Goal: Task Accomplishment & Management: Use online tool/utility

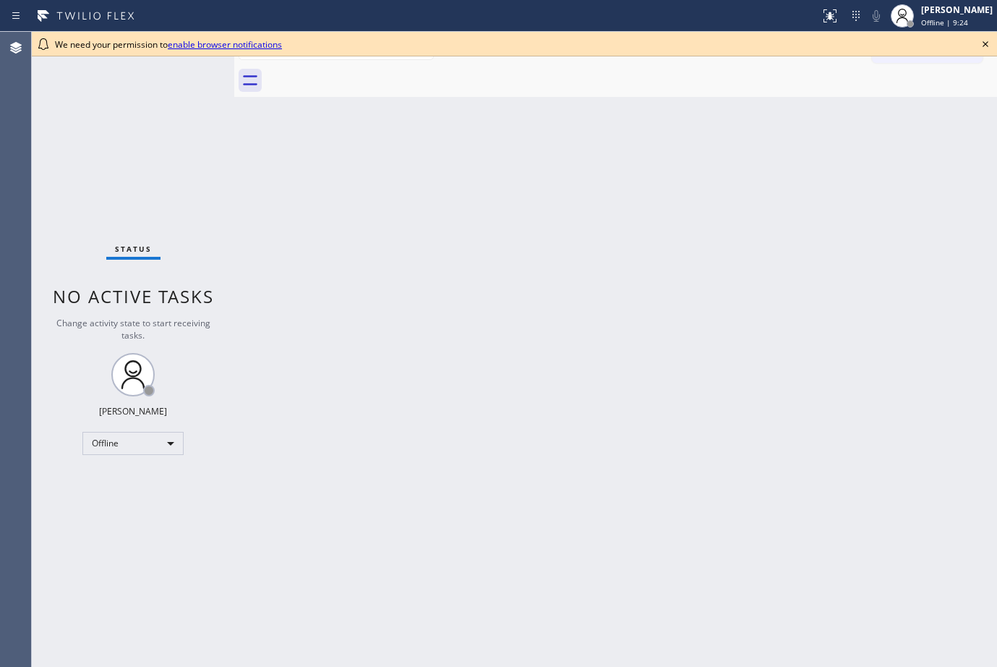
click at [237, 43] on link "enable browser notifications" at bounding box center [225, 44] width 114 height 12
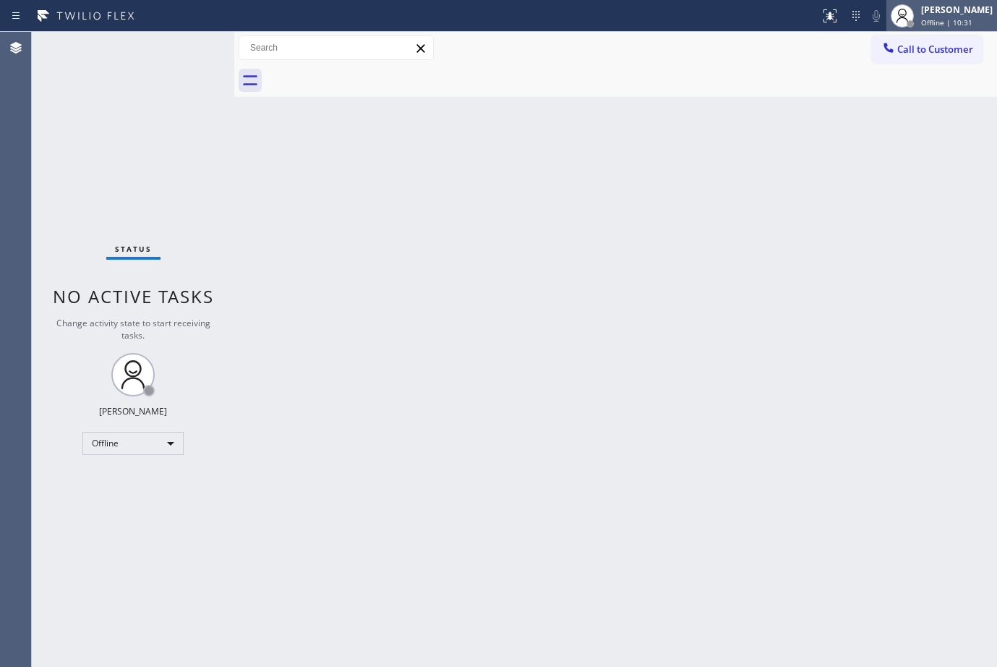
click at [925, 1] on div "[PERSON_NAME] Offline | 10:31" at bounding box center [942, 16] width 111 height 32
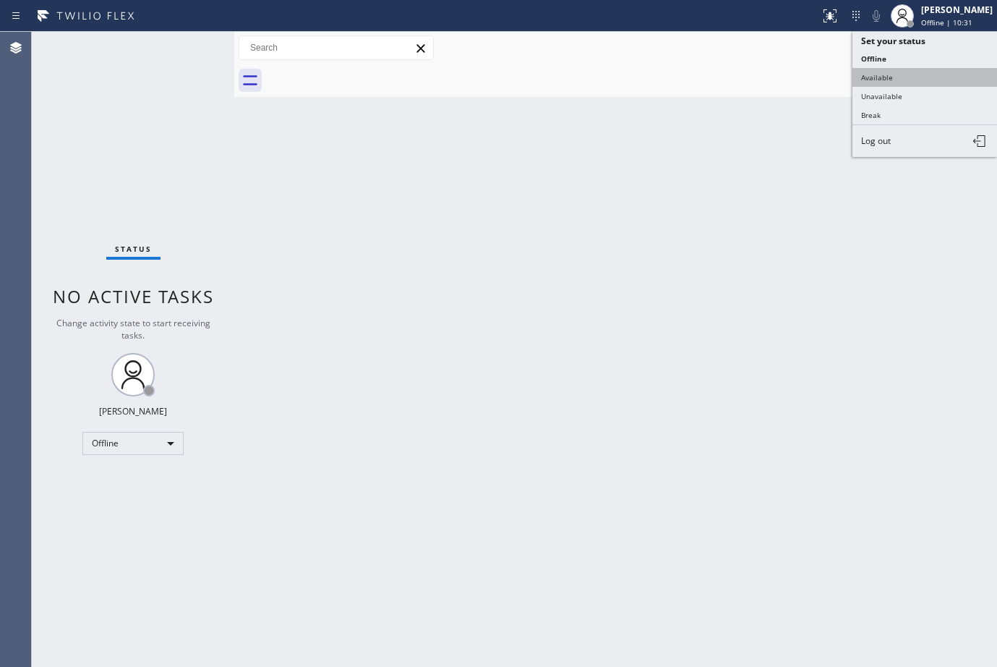
click at [884, 78] on button "Available" at bounding box center [925, 77] width 145 height 19
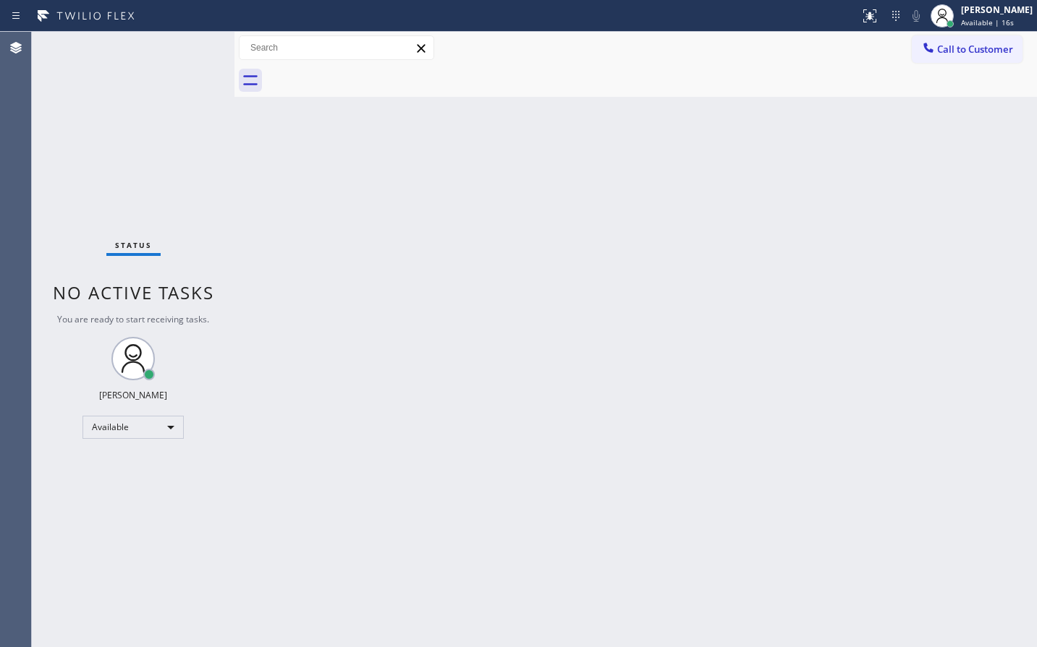
click at [977, 154] on div "Back to Dashboard Change Sender ID Customers Technicians Select a contact Outbo…" at bounding box center [635, 340] width 802 height 616
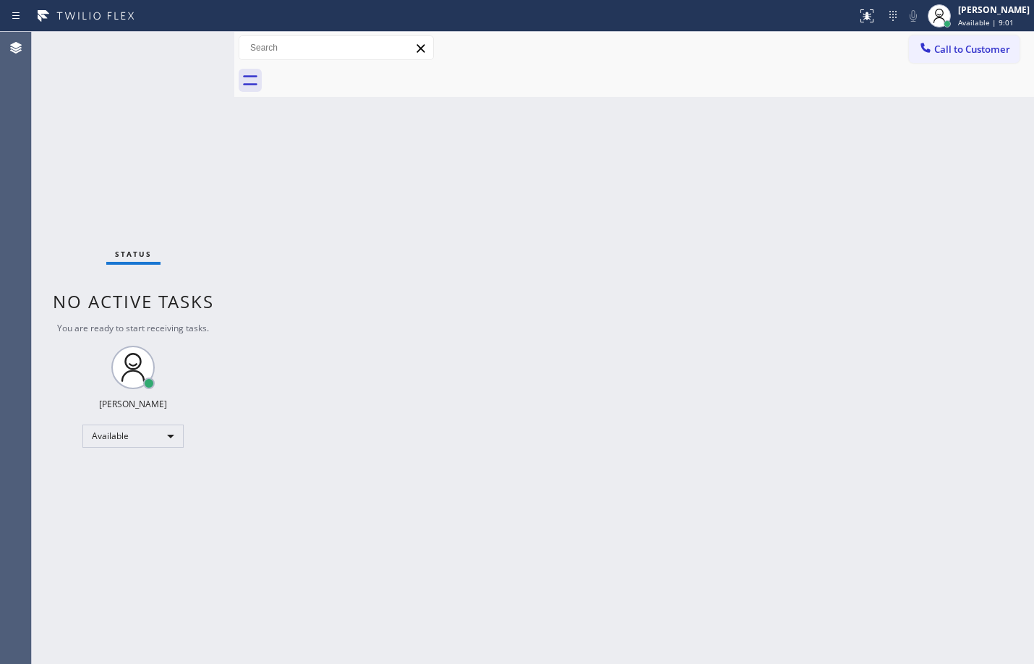
click at [517, 192] on div "Back to Dashboard Change Sender ID Customers Technicians Select a contact Outbo…" at bounding box center [634, 348] width 800 height 632
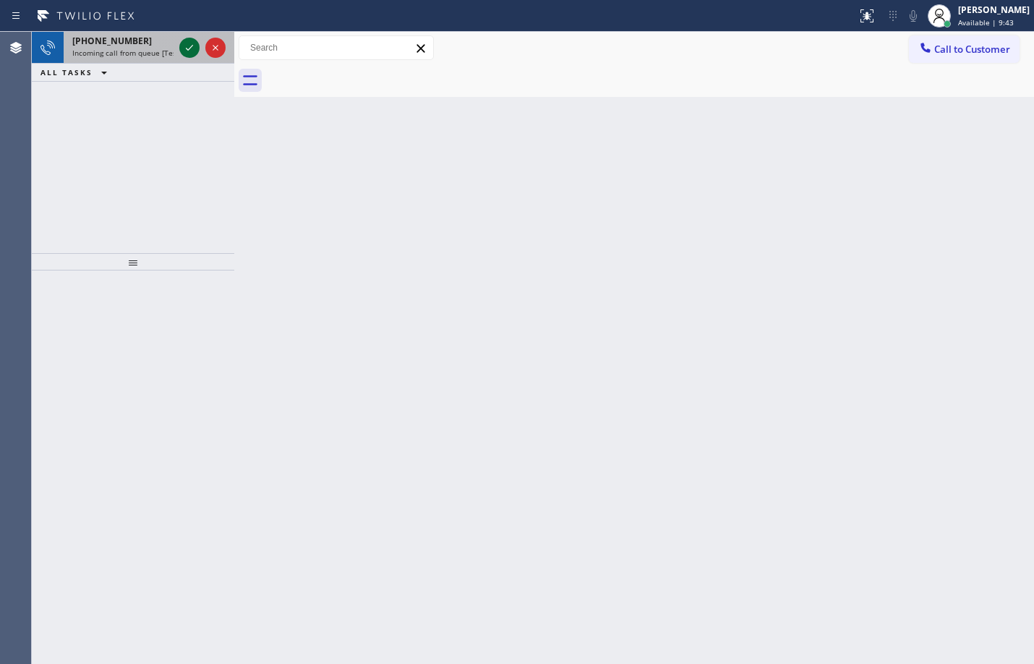
click at [195, 42] on icon at bounding box center [189, 47] width 17 height 17
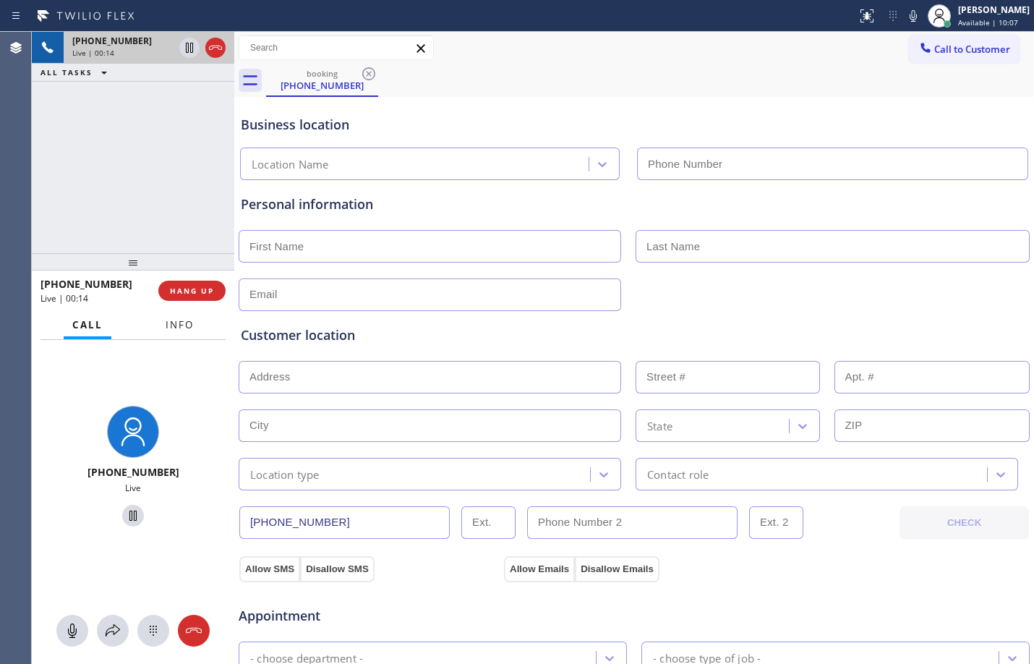
click at [184, 319] on span "Info" at bounding box center [180, 324] width 28 height 13
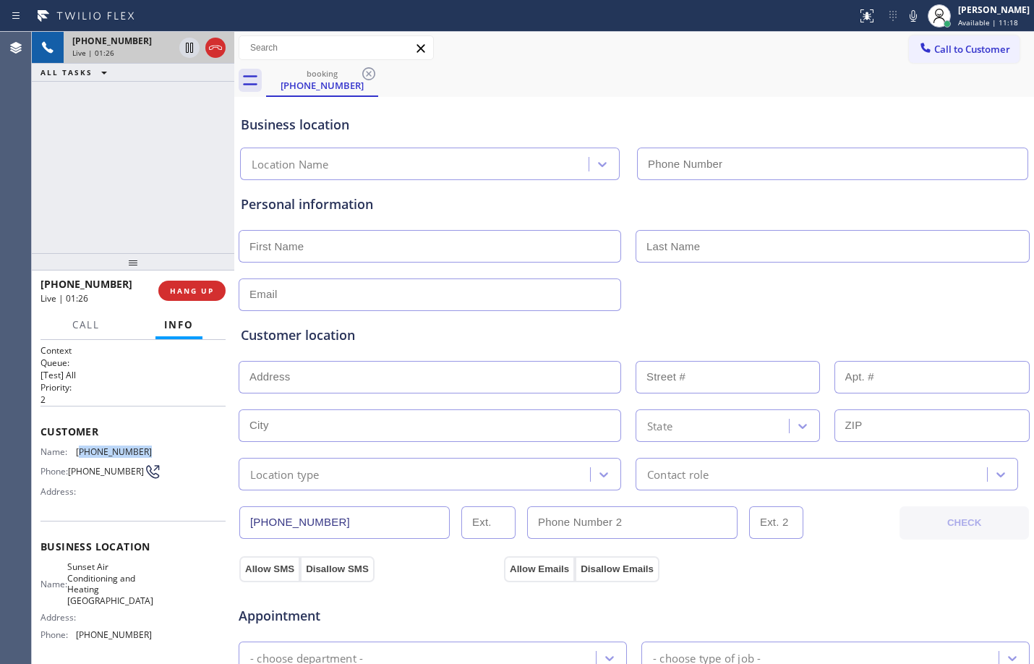
drag, startPoint x: 79, startPoint y: 448, endPoint x: 158, endPoint y: 451, distance: 79.6
click at [158, 451] on div "Name: [PHONE_NUMBER] Phone: [PHONE_NUMBER] Address:" at bounding box center [133, 474] width 185 height 57
copy span "510) 305-7095"
click at [990, 111] on div "Business location Location Name" at bounding box center [634, 141] width 793 height 80
click at [187, 48] on icon at bounding box center [189, 47] width 17 height 17
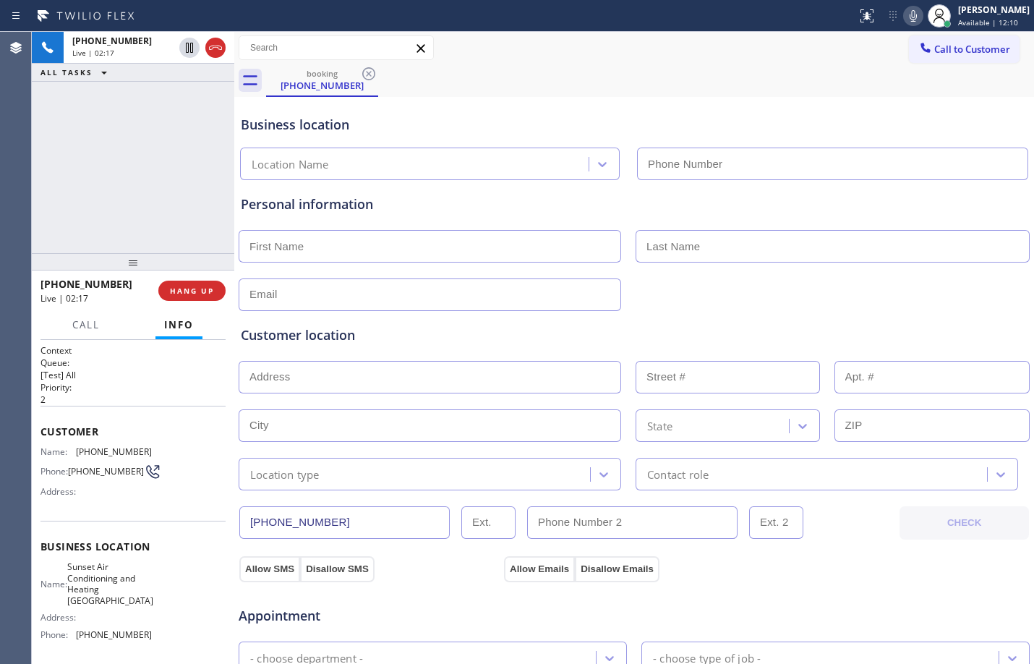
click at [910, 21] on icon at bounding box center [913, 16] width 7 height 12
click at [905, 17] on icon at bounding box center [913, 15] width 17 height 17
click at [184, 44] on icon at bounding box center [189, 47] width 17 height 17
click at [190, 46] on icon at bounding box center [189, 47] width 17 height 17
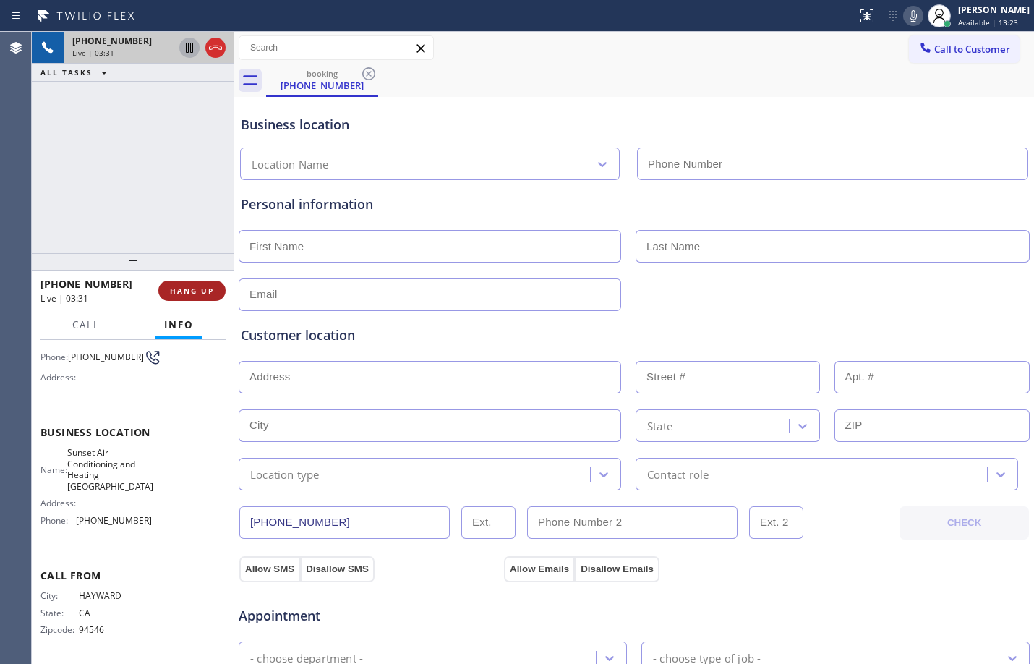
click at [201, 296] on button "HANG UP" at bounding box center [191, 291] width 67 height 20
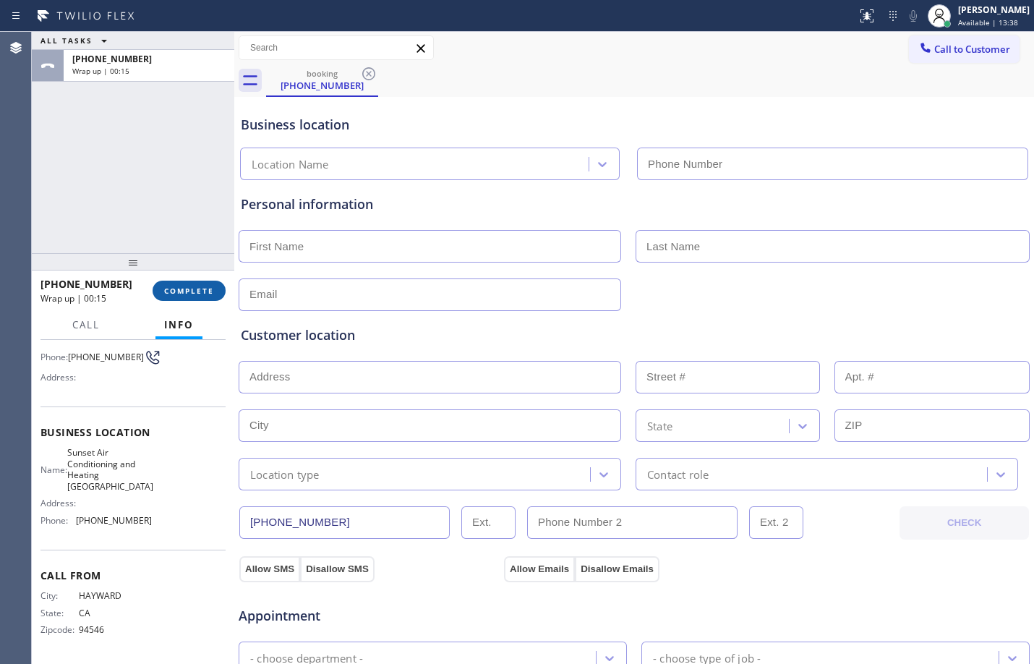
click at [201, 296] on button "COMPLETE" at bounding box center [189, 291] width 73 height 20
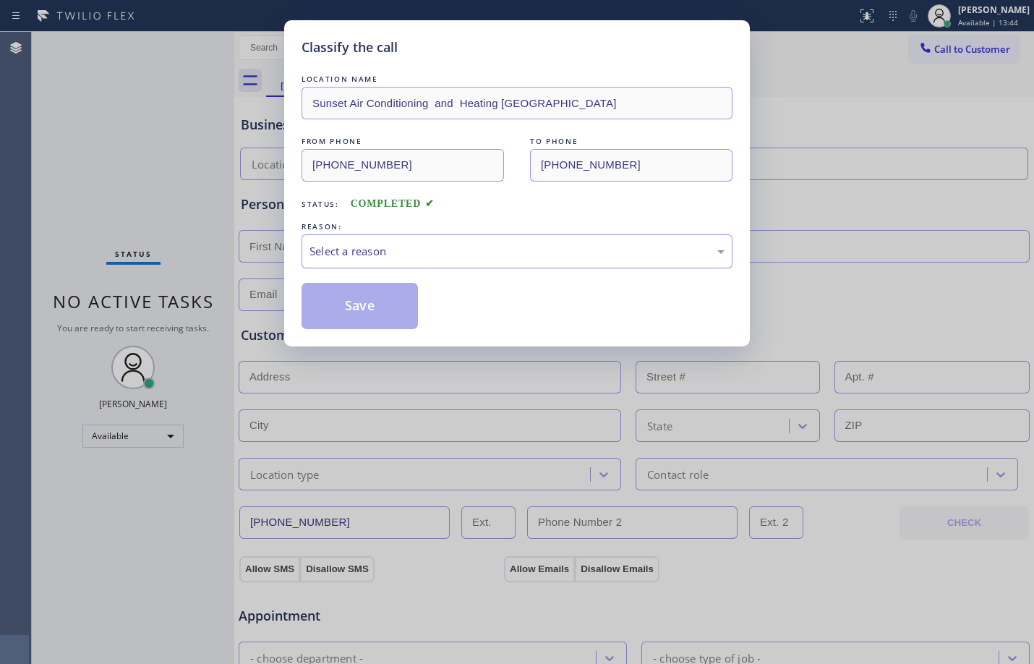
click at [729, 254] on div "Select a reason" at bounding box center [517, 251] width 431 height 34
click at [364, 303] on button "Save" at bounding box center [360, 306] width 116 height 46
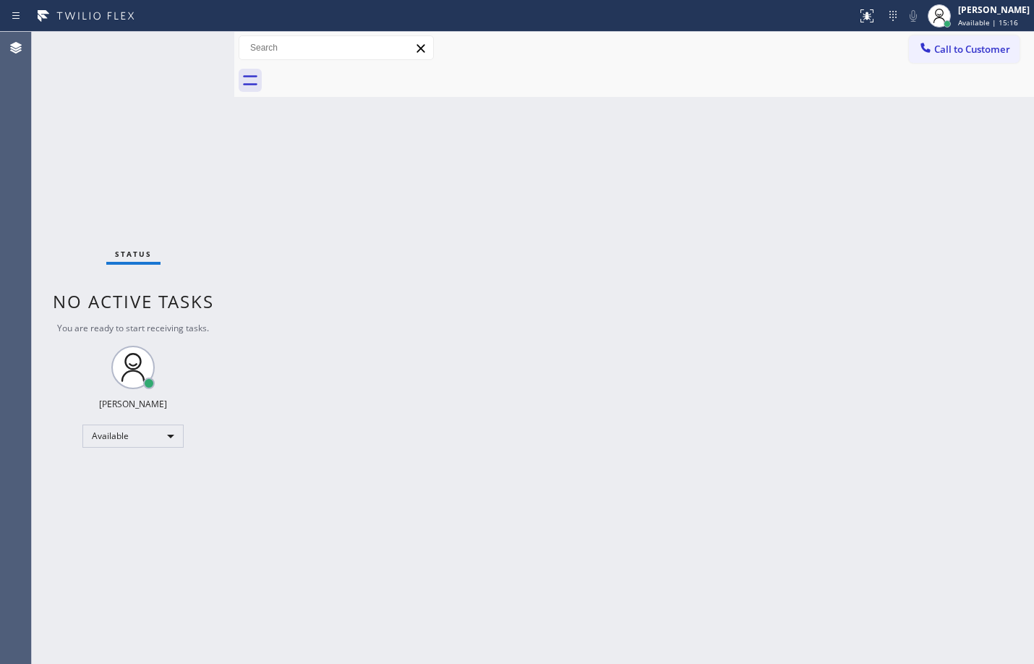
click at [652, 376] on div "Back to Dashboard Change Sender ID Customers Technicians Select a contact Outbo…" at bounding box center [634, 348] width 800 height 632
click at [615, 228] on div "Back to Dashboard Change Sender ID Customers Technicians Select a contact Outbo…" at bounding box center [634, 348] width 800 height 632
click at [278, 281] on div "Back to Dashboard Change Sender ID Customers Technicians Select a contact Outbo…" at bounding box center [634, 348] width 800 height 632
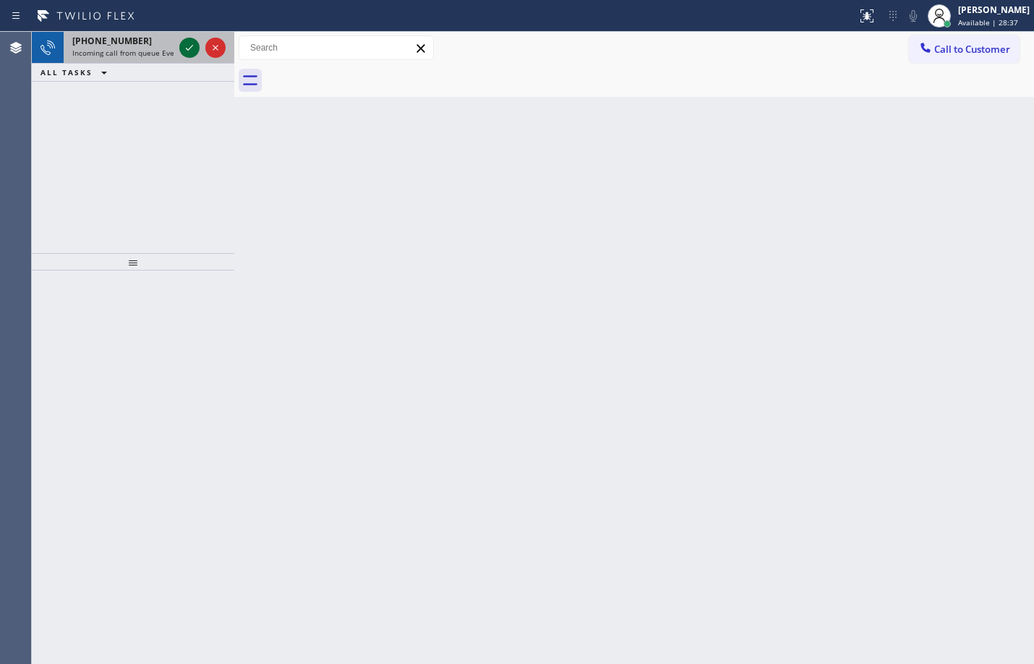
click at [192, 42] on icon at bounding box center [189, 47] width 17 height 17
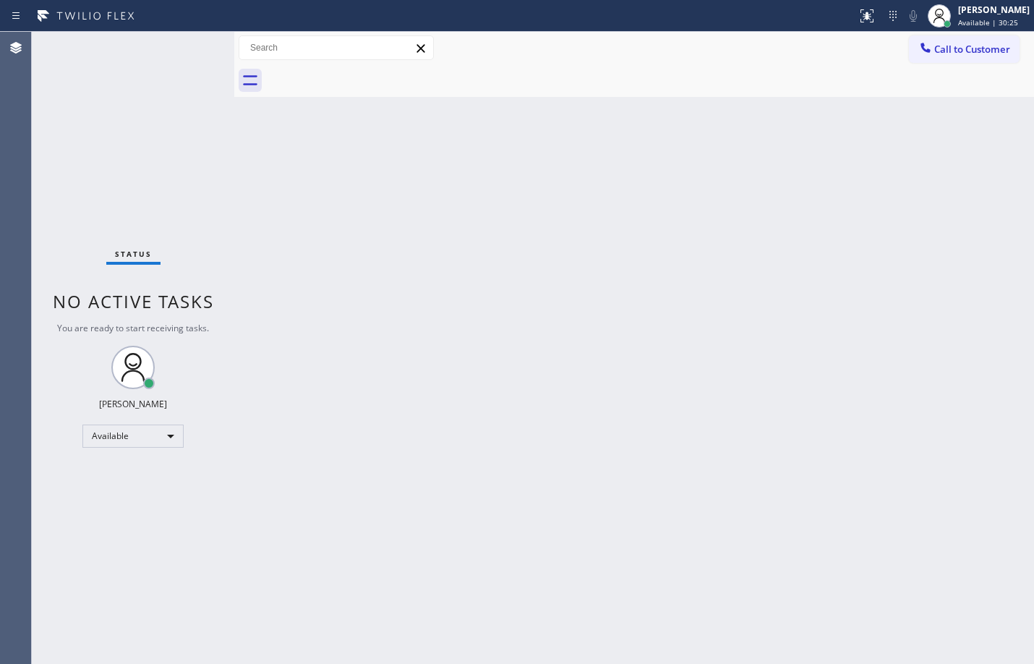
click at [174, 141] on div "Status No active tasks You are ready to start receiving tasks. [PERSON_NAME] Av…" at bounding box center [133, 348] width 203 height 632
click at [186, 38] on div "Status No active tasks You are ready to start receiving tasks. [PERSON_NAME] Av…" at bounding box center [133, 348] width 203 height 632
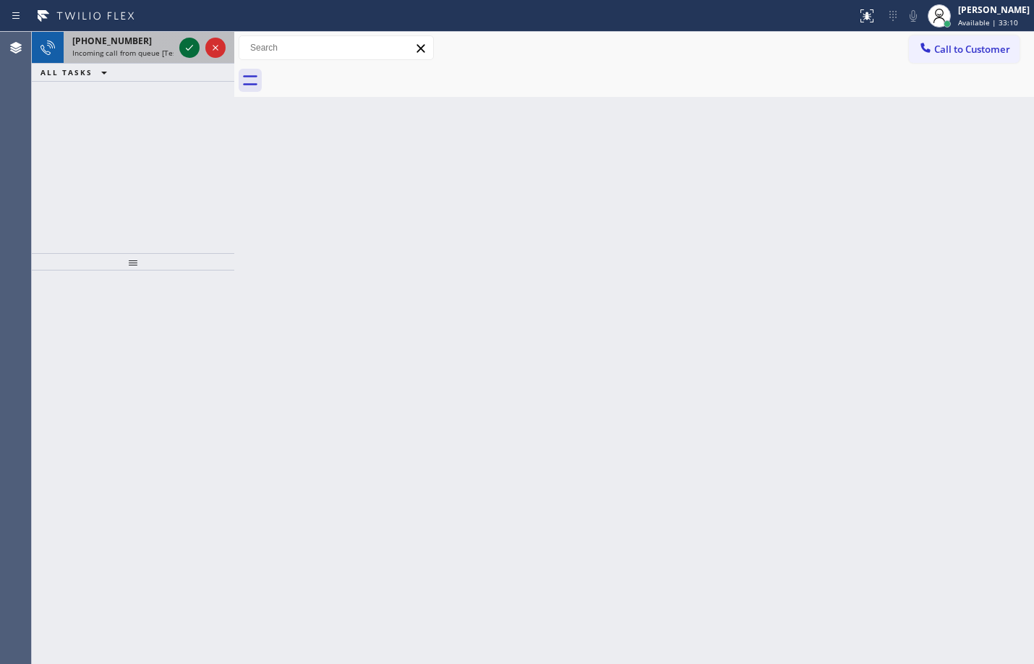
click at [195, 50] on icon at bounding box center [189, 47] width 17 height 17
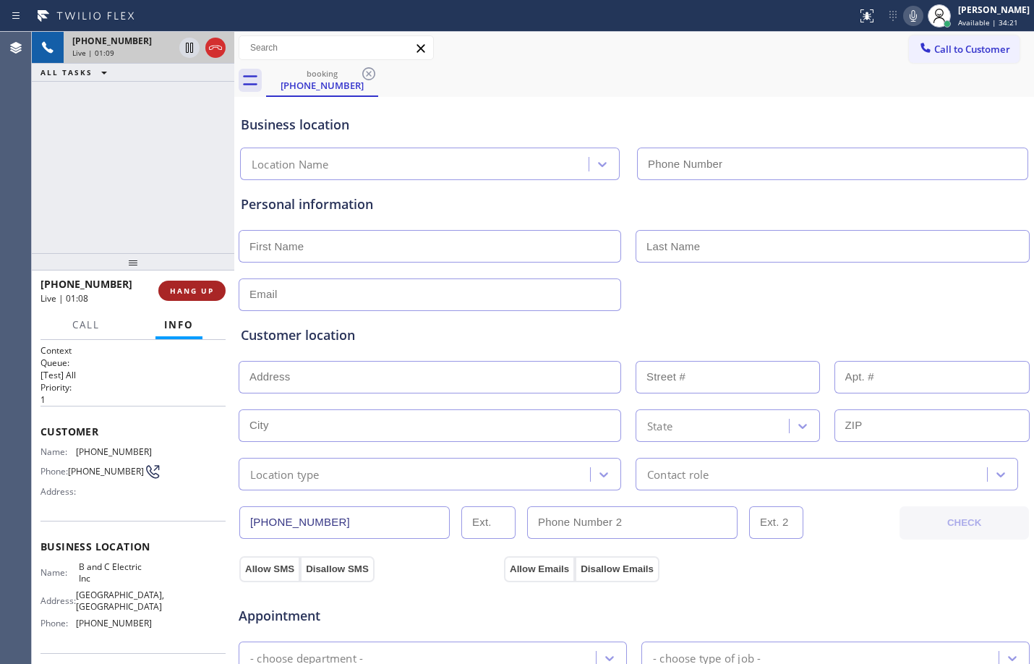
click at [191, 295] on span "HANG UP" at bounding box center [192, 291] width 44 height 10
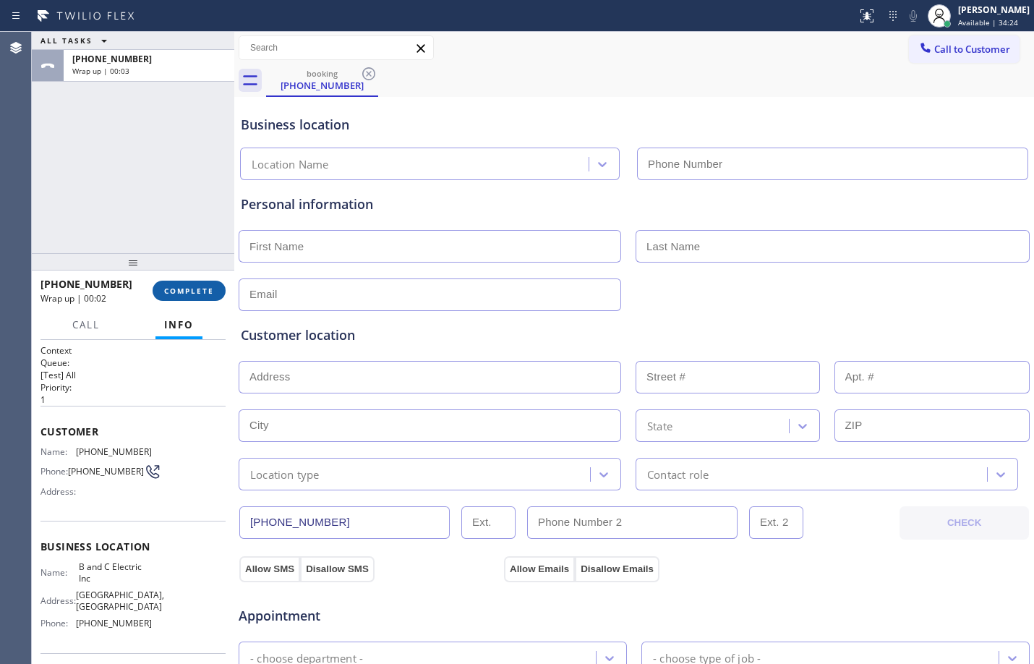
click at [191, 295] on span "COMPLETE" at bounding box center [189, 291] width 50 height 10
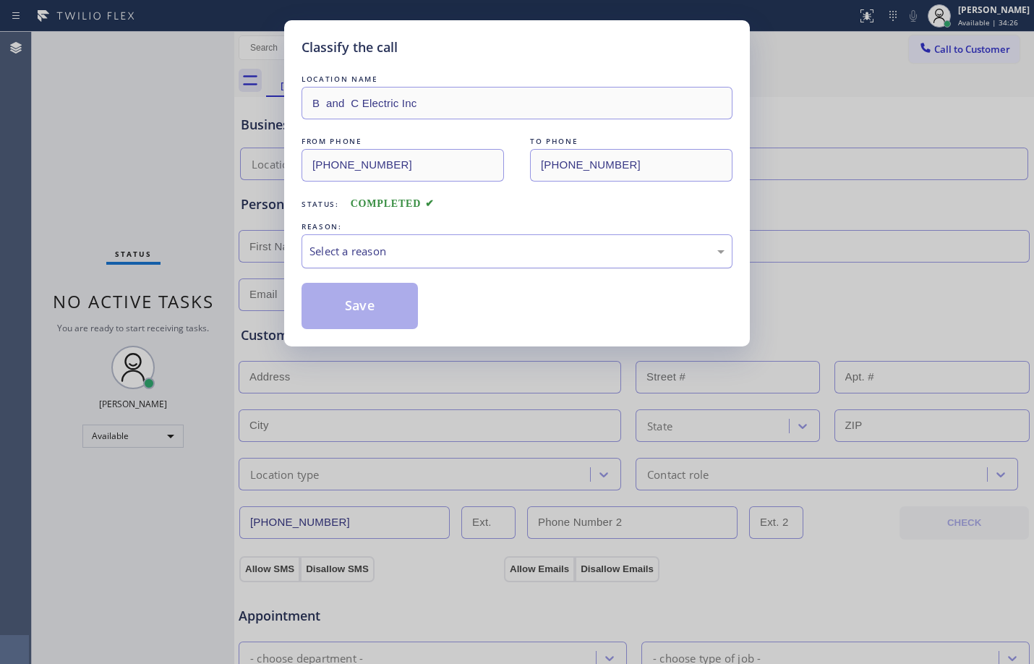
click at [477, 255] on div "Select a reason" at bounding box center [517, 251] width 415 height 17
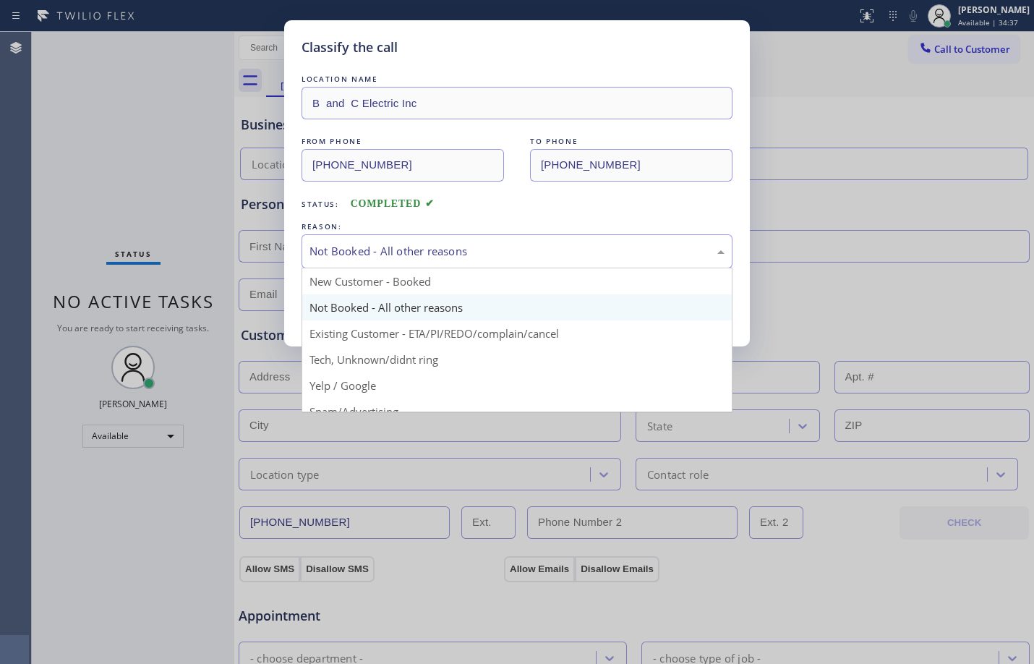
click at [529, 260] on div "Not Booked - All other reasons" at bounding box center [517, 251] width 431 height 34
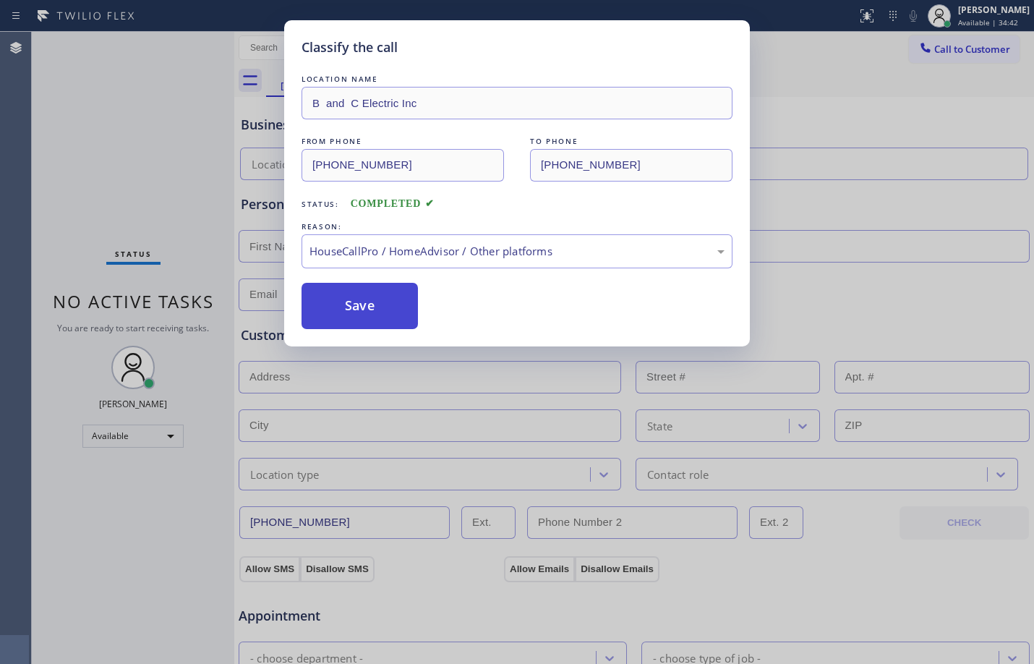
click at [396, 294] on button "Save" at bounding box center [360, 306] width 116 height 46
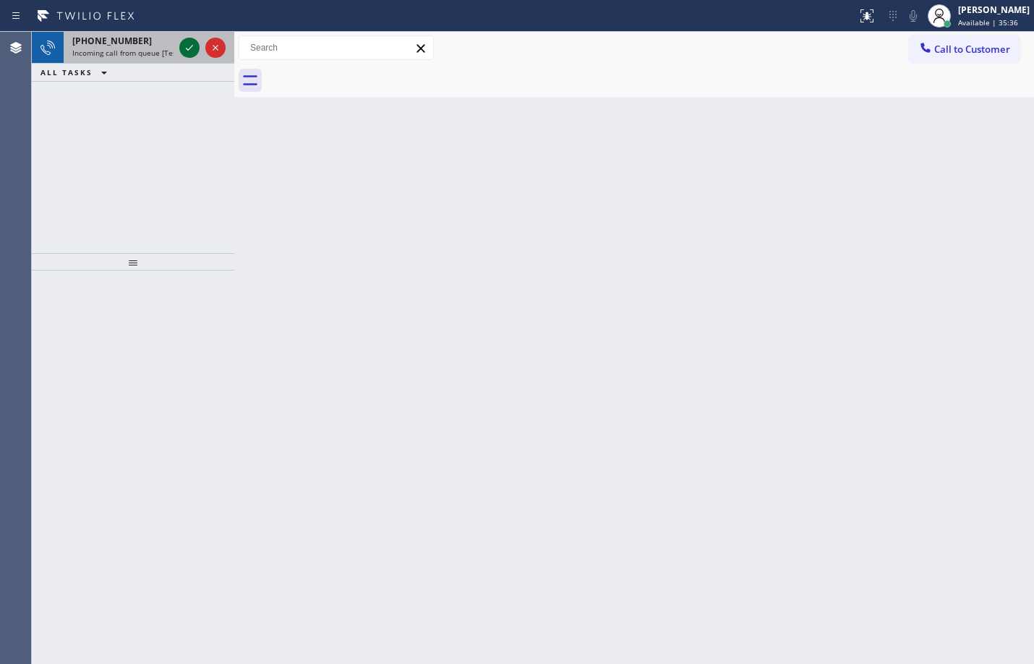
click at [195, 48] on icon at bounding box center [189, 47] width 17 height 17
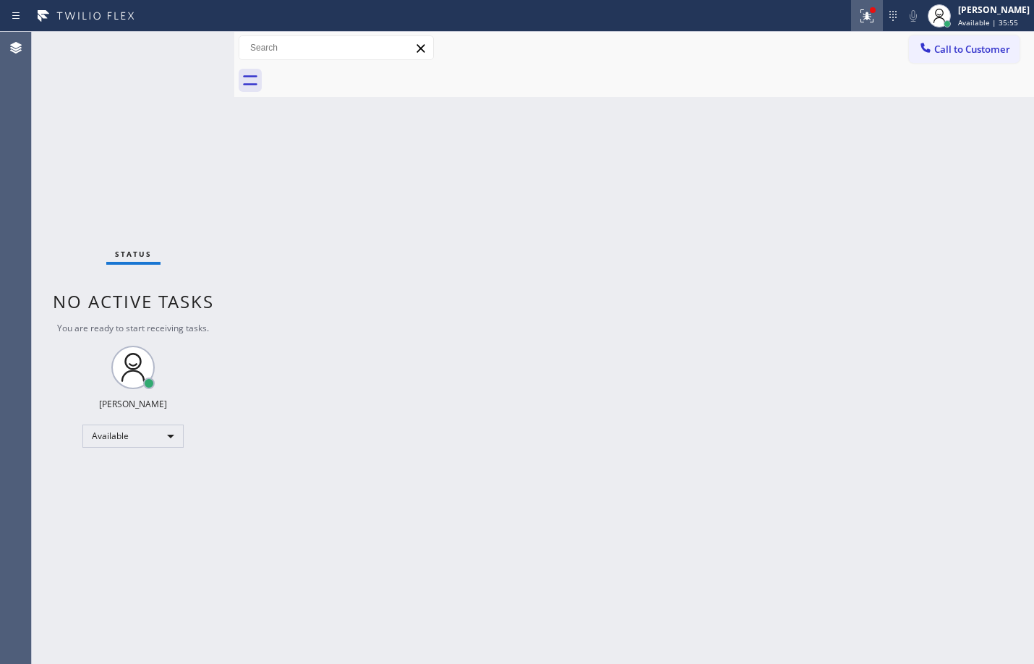
click at [859, 17] on icon at bounding box center [867, 15] width 17 height 17
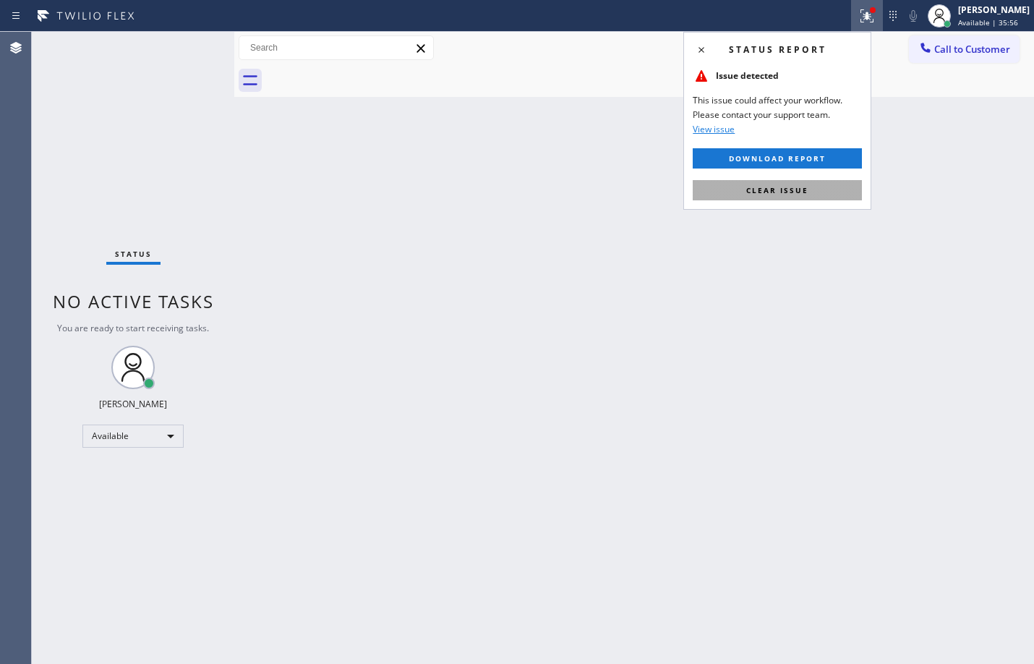
click at [799, 184] on button "Clear issue" at bounding box center [777, 190] width 169 height 20
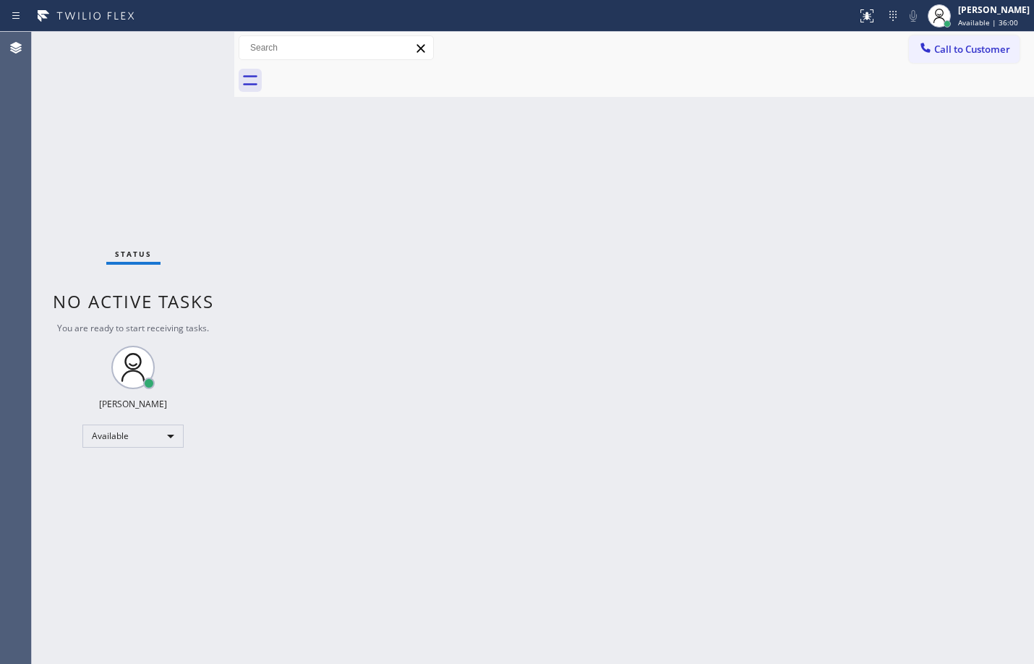
click at [749, 184] on div "Back to Dashboard Change Sender ID Customers Technicians Select a contact Outbo…" at bounding box center [634, 348] width 800 height 632
click at [234, 83] on div at bounding box center [234, 348] width 0 height 632
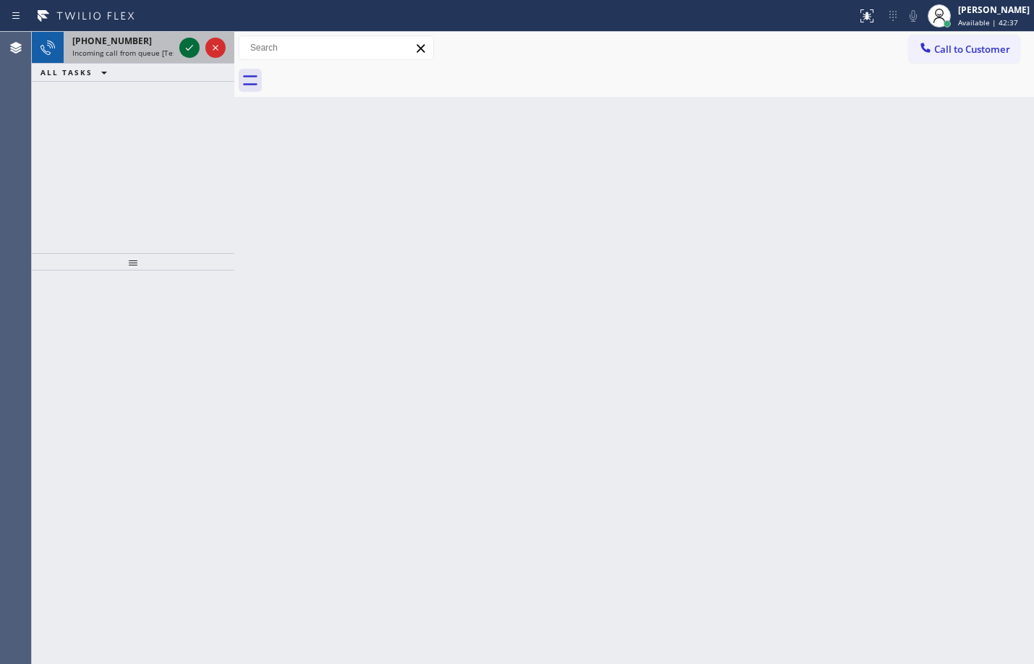
click at [190, 54] on icon at bounding box center [189, 47] width 17 height 17
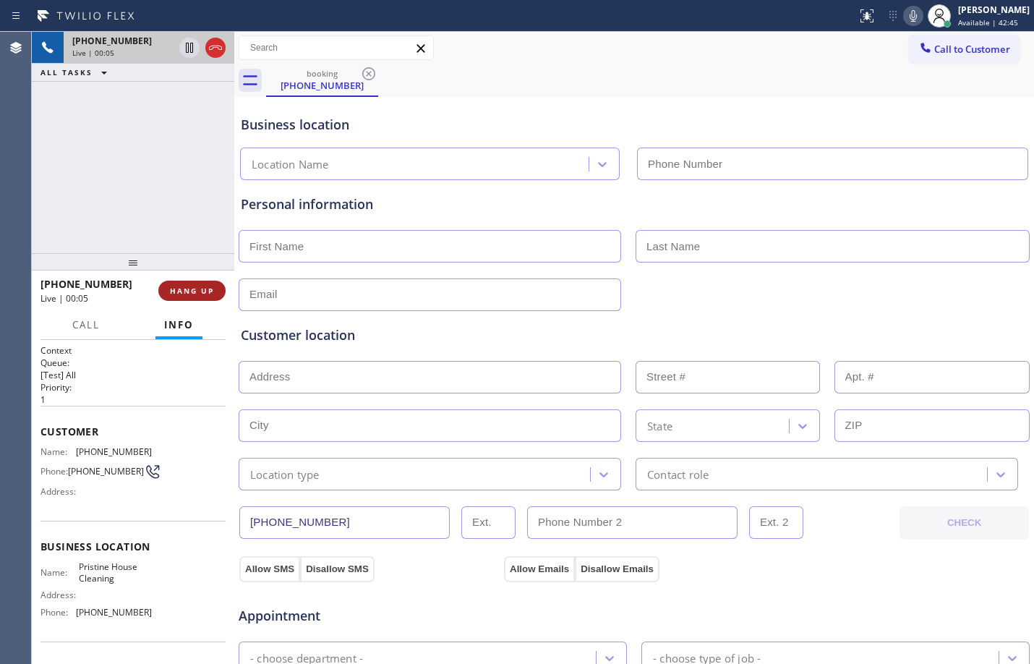
click at [192, 289] on span "HANG UP" at bounding box center [192, 291] width 44 height 10
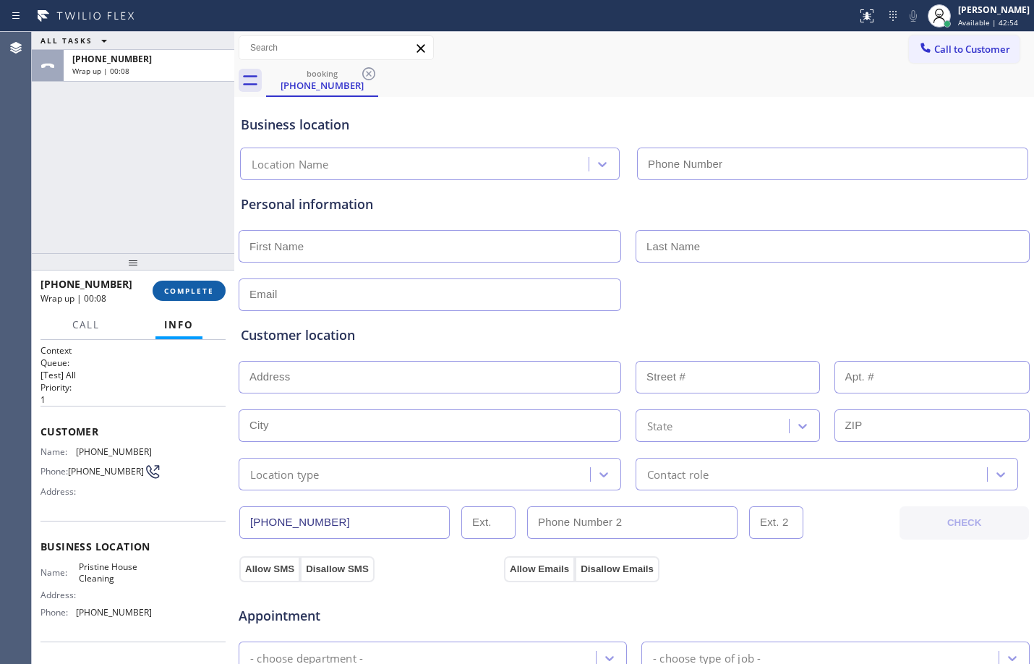
click at [213, 289] on span "COMPLETE" at bounding box center [189, 291] width 50 height 10
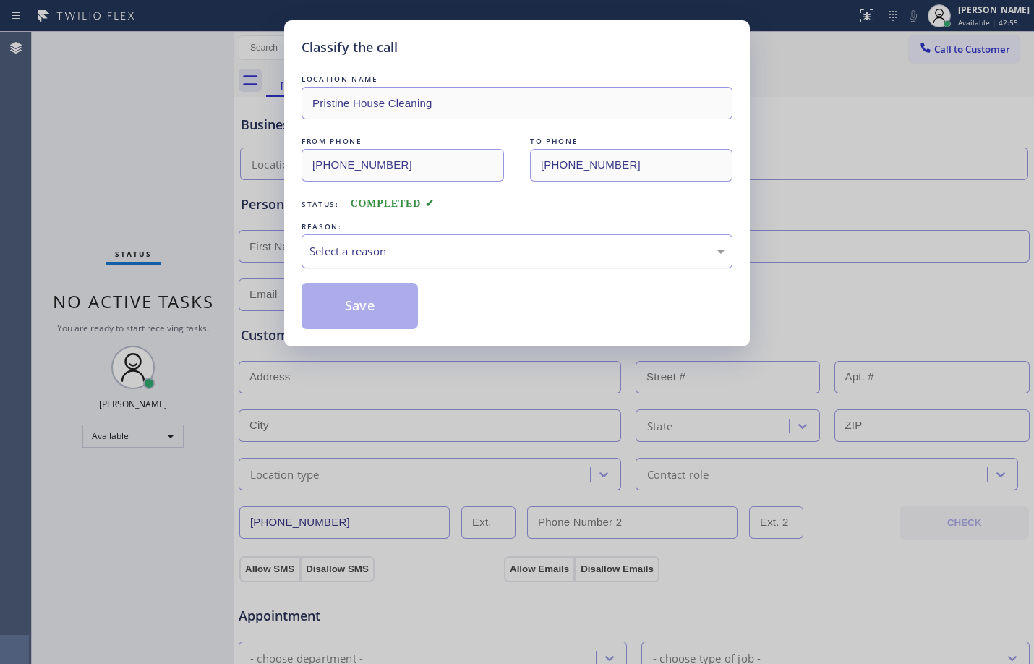
click at [408, 254] on div "Select a reason" at bounding box center [517, 251] width 415 height 17
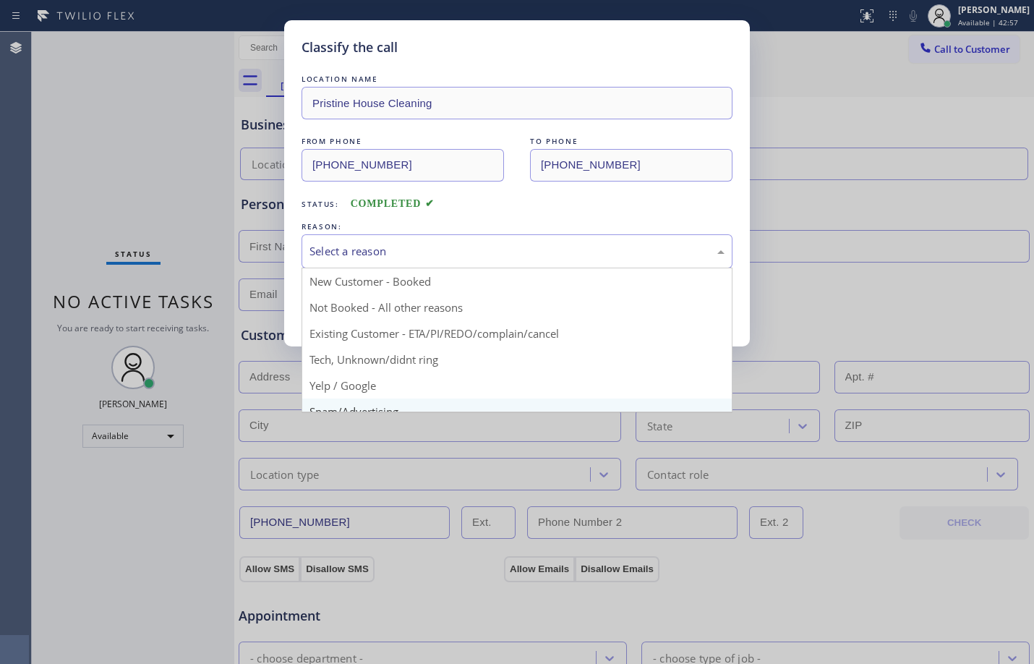
scroll to position [91, 0]
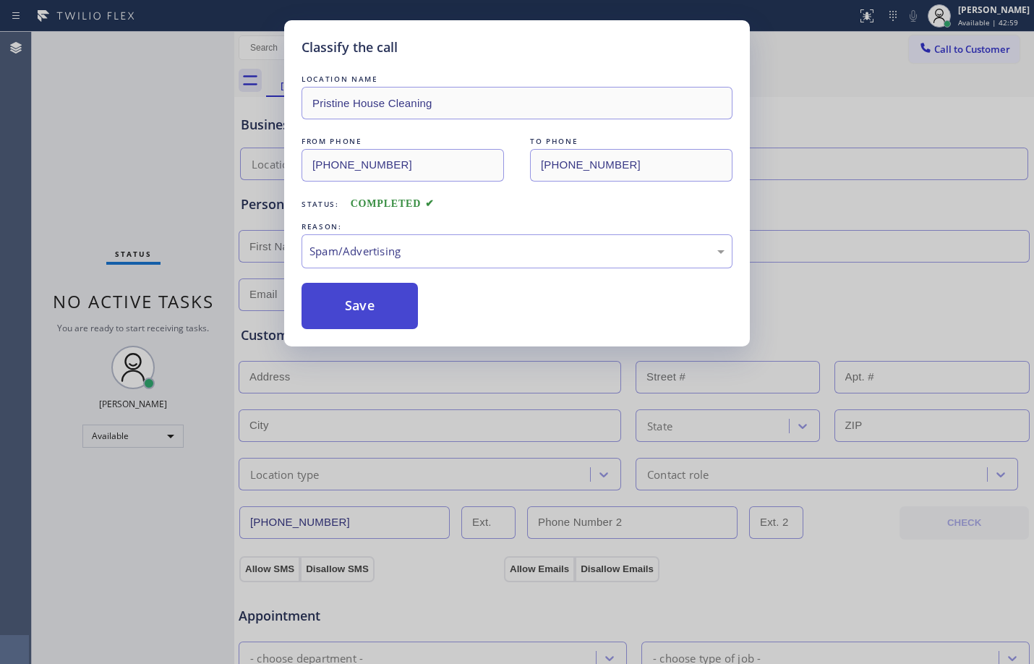
click at [378, 297] on button "Save" at bounding box center [360, 306] width 116 height 46
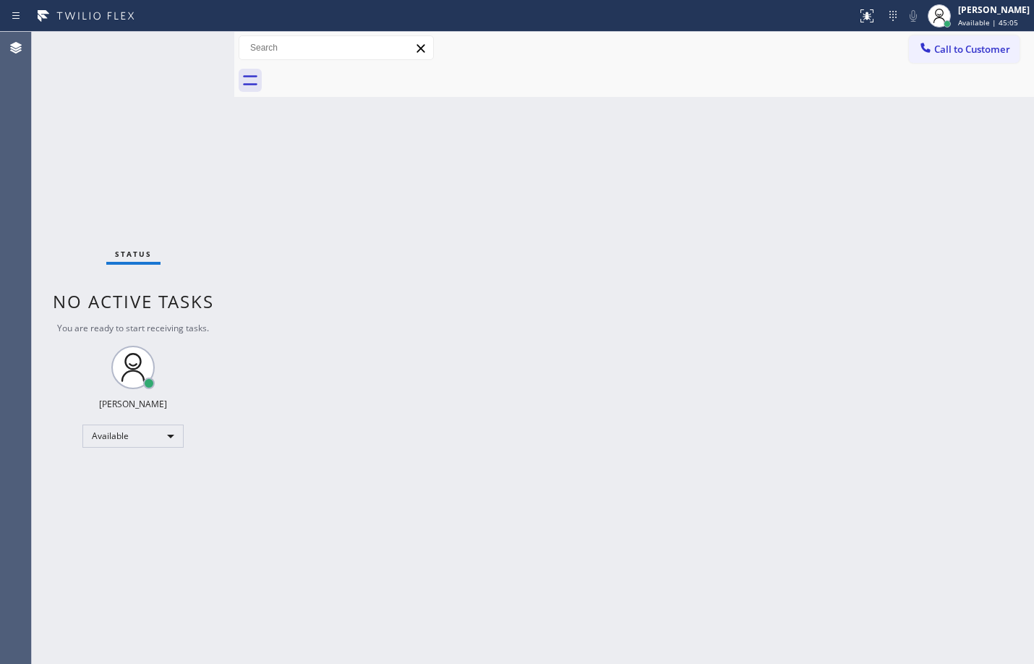
click at [213, 114] on div "Status No active tasks You are ready to start receiving tasks. [PERSON_NAME] Av…" at bounding box center [133, 348] width 203 height 632
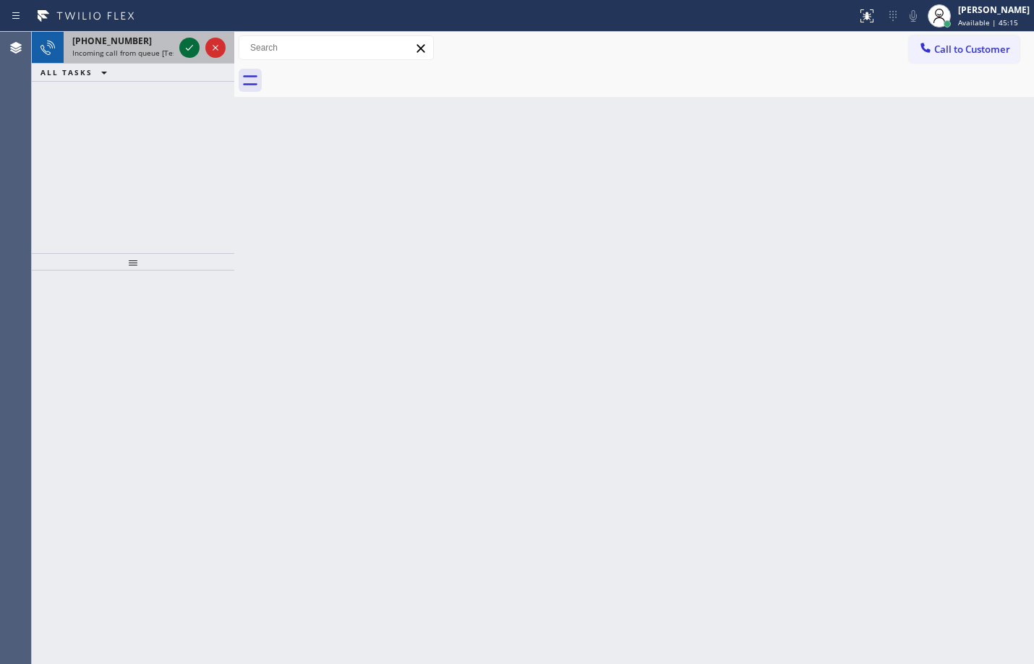
click at [190, 50] on icon at bounding box center [189, 47] width 17 height 17
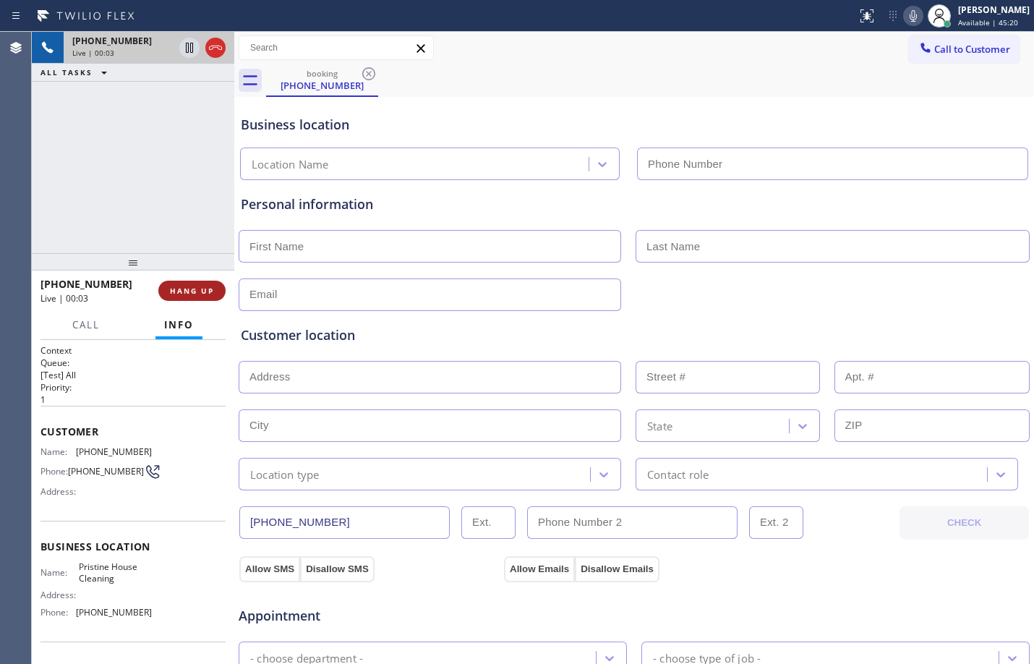
click at [201, 288] on span "HANG UP" at bounding box center [192, 291] width 44 height 10
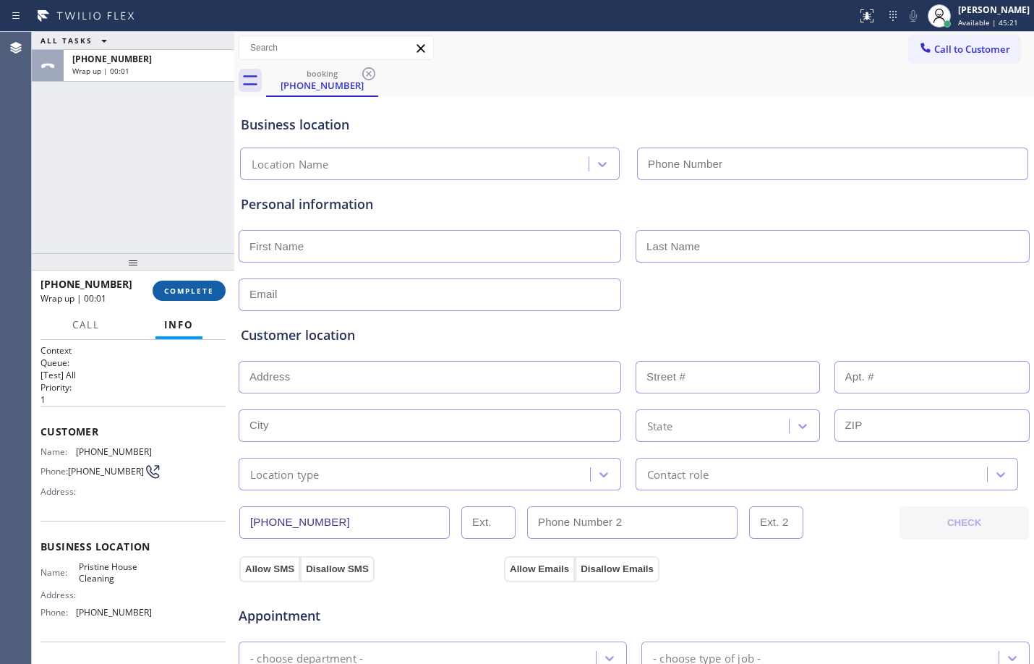
click at [211, 294] on span "COMPLETE" at bounding box center [189, 291] width 50 height 10
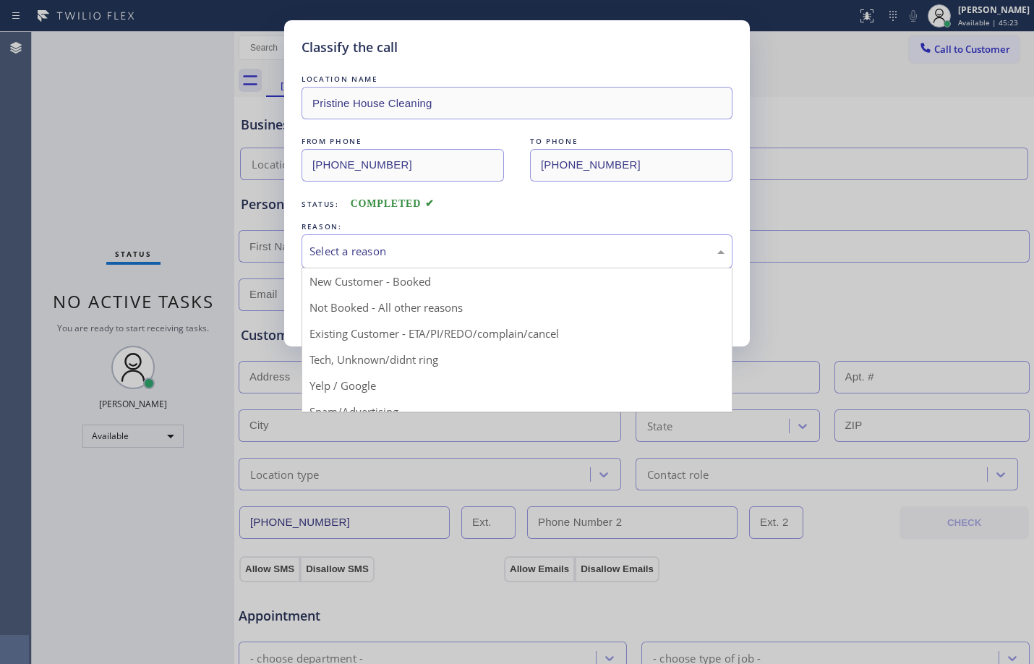
drag, startPoint x: 466, startPoint y: 250, endPoint x: 452, endPoint y: 255, distance: 14.6
click at [464, 252] on div "Select a reason" at bounding box center [517, 251] width 415 height 17
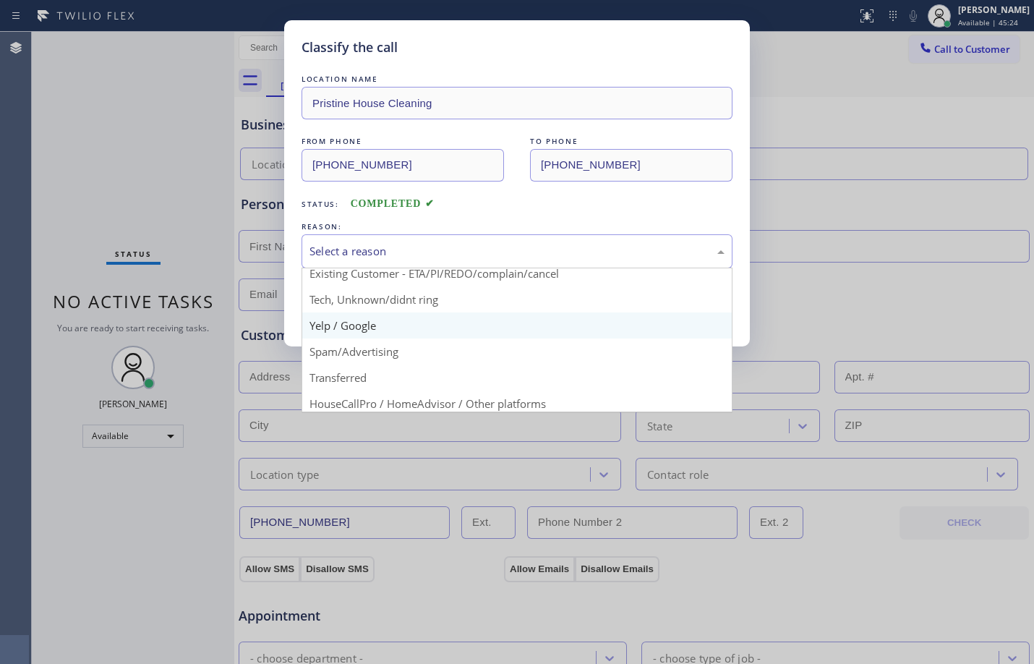
scroll to position [91, 0]
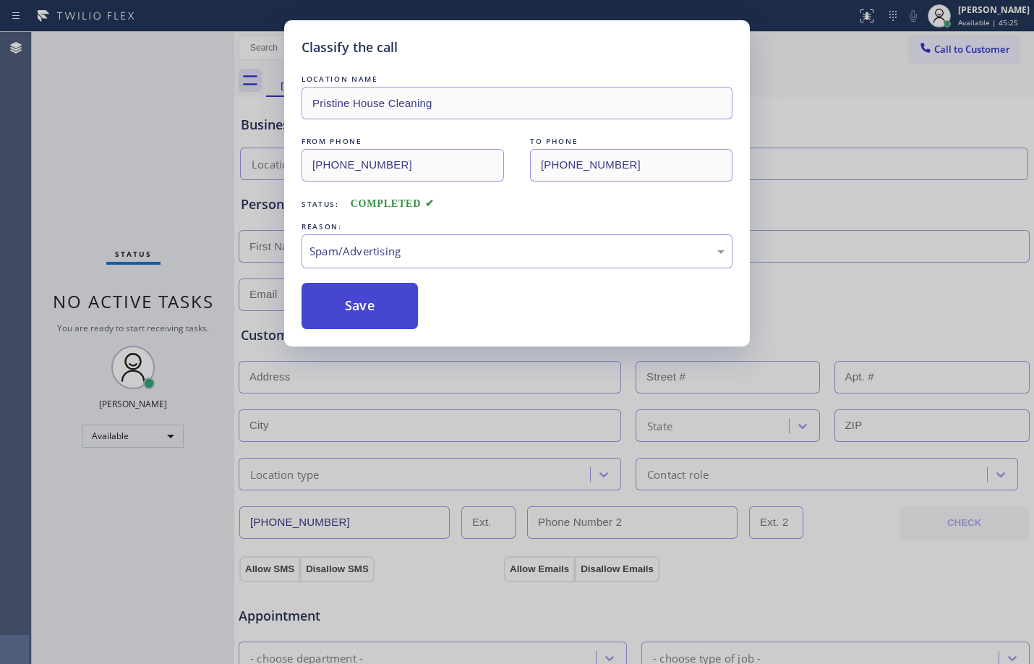
click at [375, 310] on button "Save" at bounding box center [360, 306] width 116 height 46
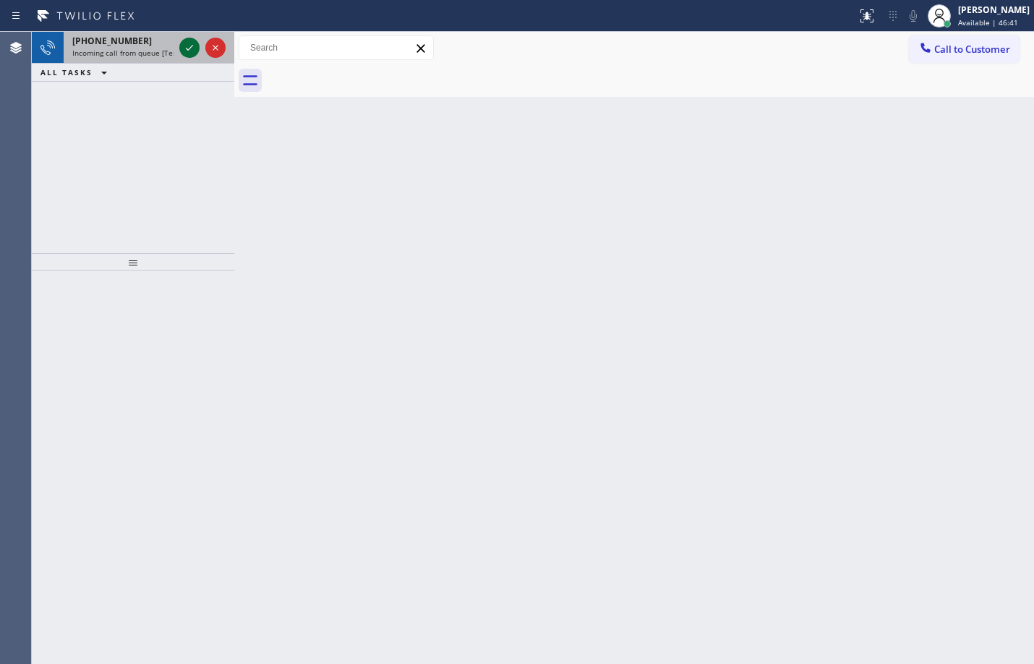
click at [196, 39] on icon at bounding box center [189, 47] width 17 height 17
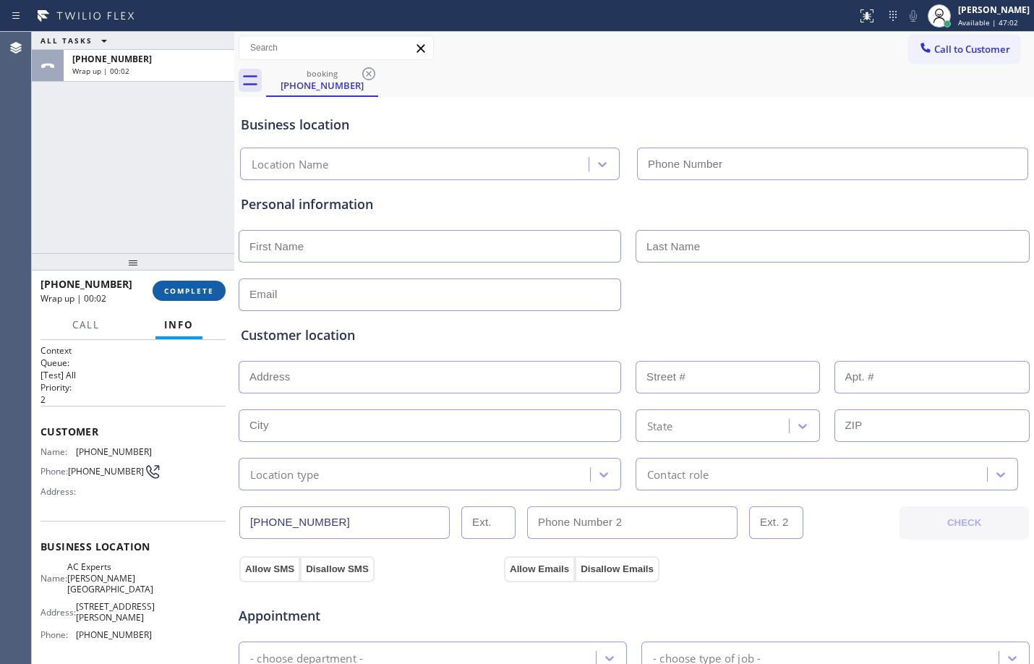
click at [191, 293] on span "COMPLETE" at bounding box center [189, 291] width 50 height 10
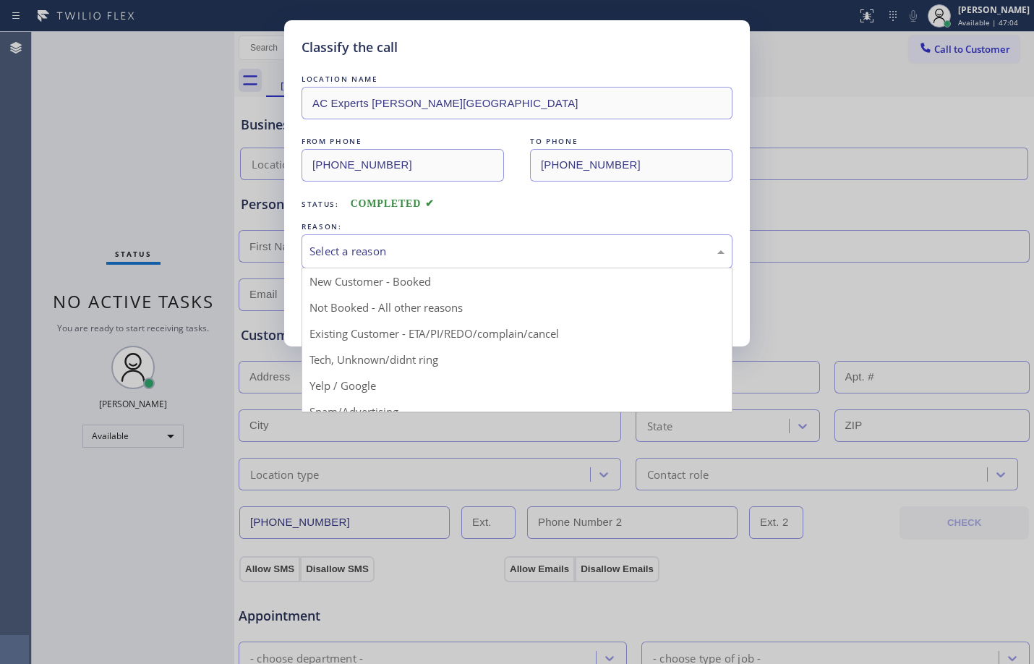
click at [391, 249] on div "Select a reason" at bounding box center [517, 251] width 415 height 17
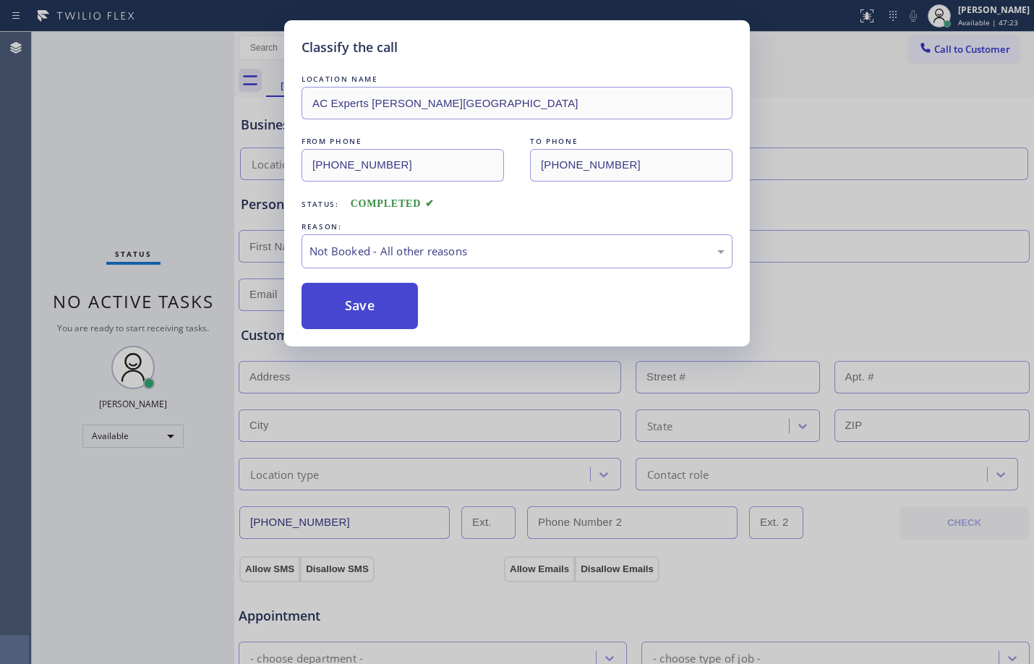
click at [356, 299] on button "Save" at bounding box center [360, 306] width 116 height 46
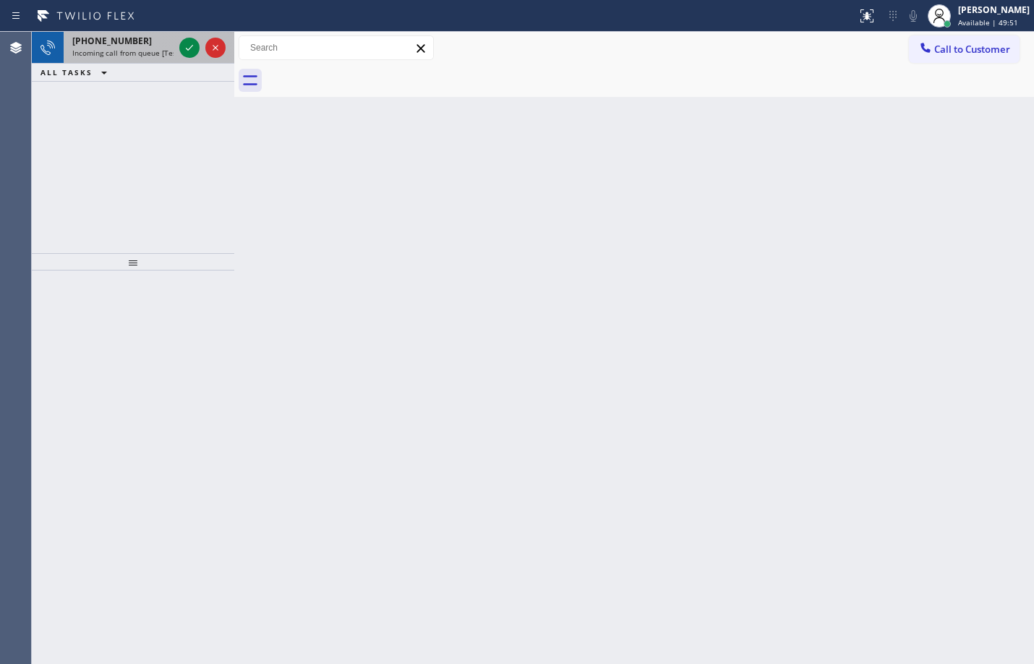
click at [173, 48] on span "Incoming call from queue [Test] All" at bounding box center [132, 53] width 120 height 10
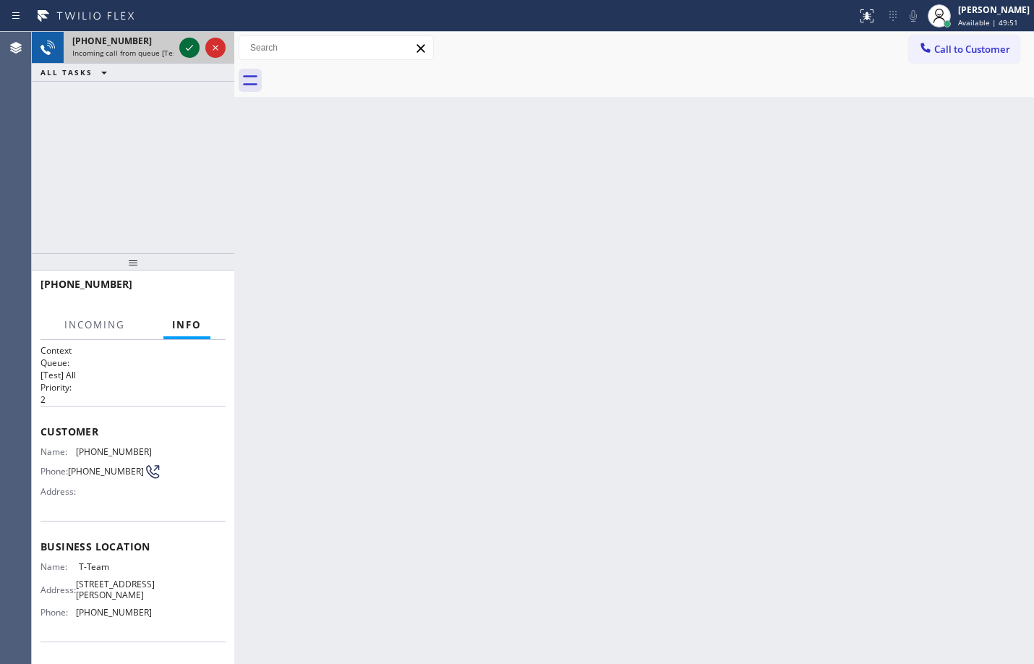
click at [192, 50] on icon at bounding box center [189, 47] width 17 height 17
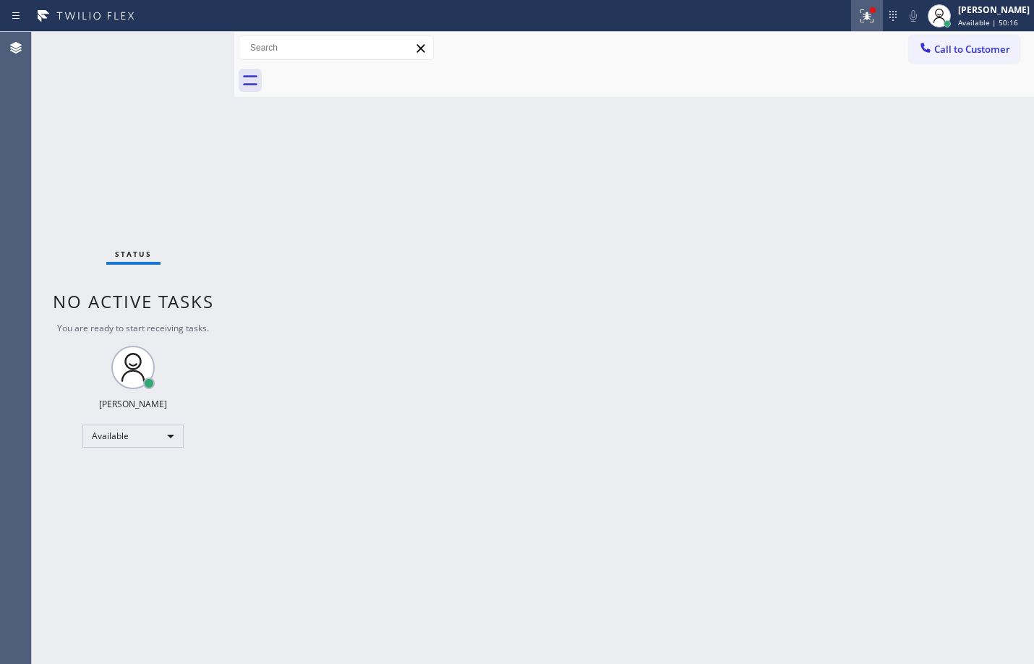
click at [854, 28] on button at bounding box center [867, 16] width 32 height 32
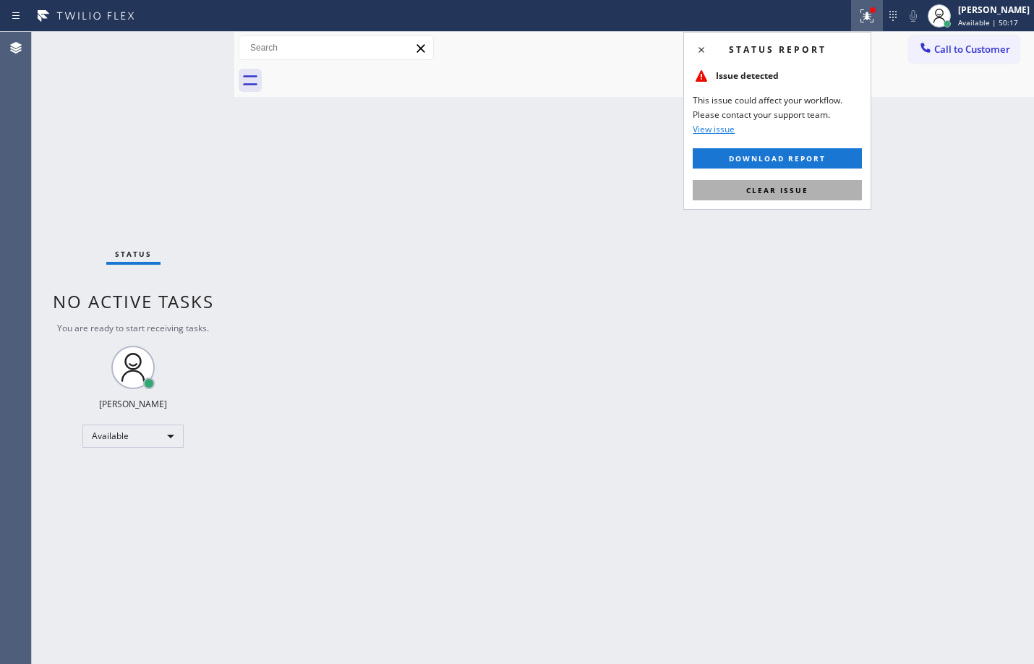
click at [774, 192] on span "Clear issue" at bounding box center [777, 190] width 62 height 10
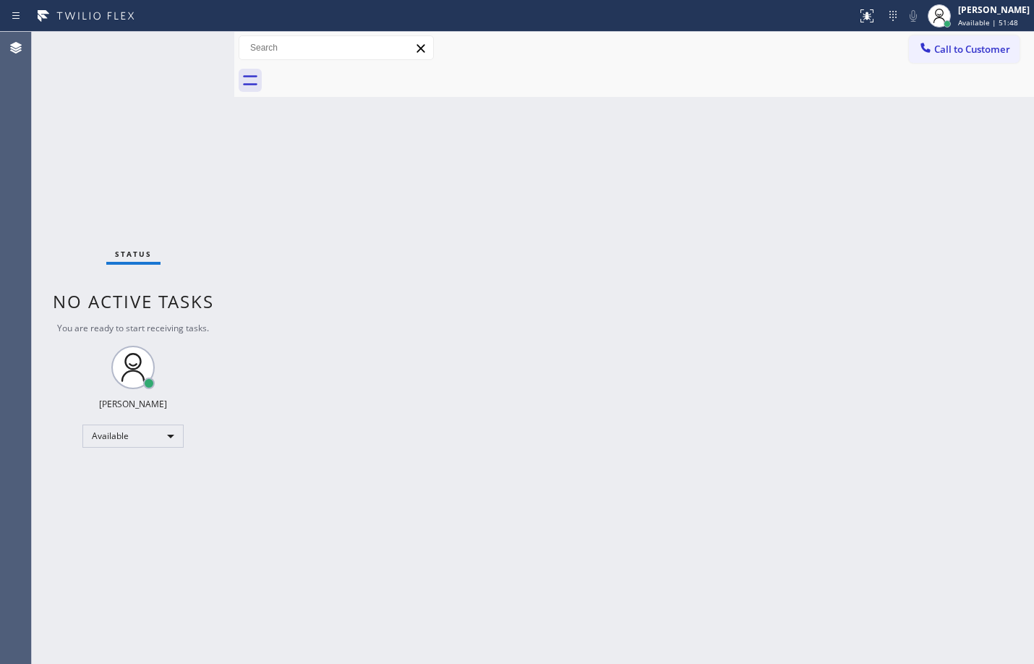
click at [796, 338] on div "Back to Dashboard Change Sender ID Customers Technicians Select a contact Outbo…" at bounding box center [634, 348] width 800 height 632
click at [174, 436] on div "Available" at bounding box center [132, 436] width 101 height 23
click at [112, 507] on li "Break" at bounding box center [132, 510] width 98 height 17
click at [338, 247] on div "Back to Dashboard Change Sender ID Customers Technicians Select a contact Outbo…" at bounding box center [634, 348] width 800 height 632
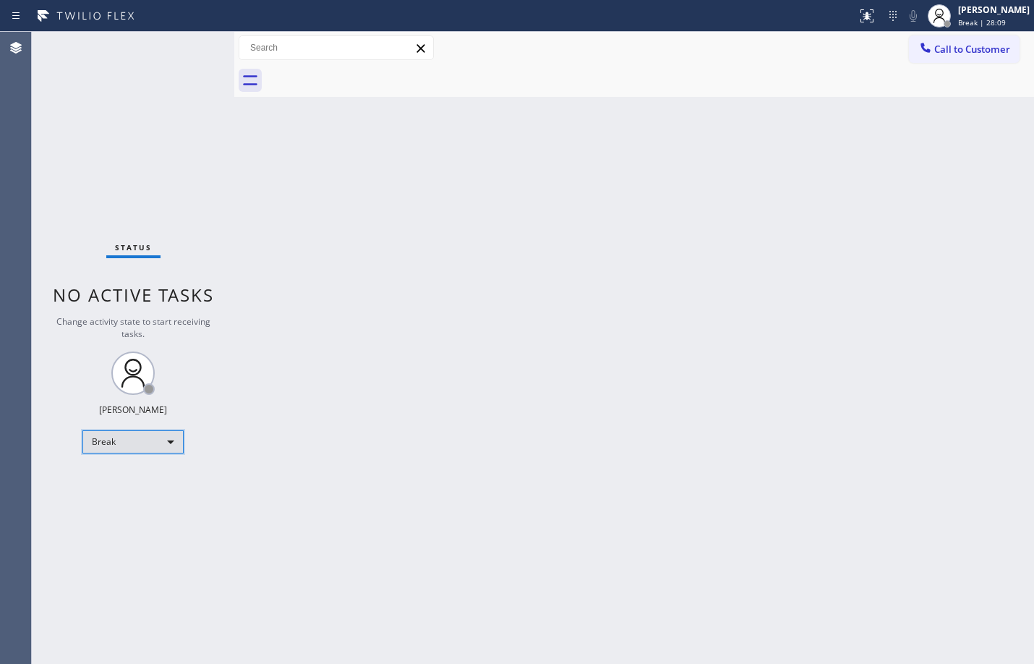
click at [140, 446] on div "Break" at bounding box center [132, 441] width 101 height 23
click at [135, 499] on li "Unavailable" at bounding box center [132, 498] width 98 height 17
click at [157, 451] on div "Unavailable" at bounding box center [132, 441] width 101 height 23
click at [135, 467] on li "Offline" at bounding box center [132, 462] width 98 height 17
click at [144, 443] on div "Offline" at bounding box center [132, 441] width 101 height 23
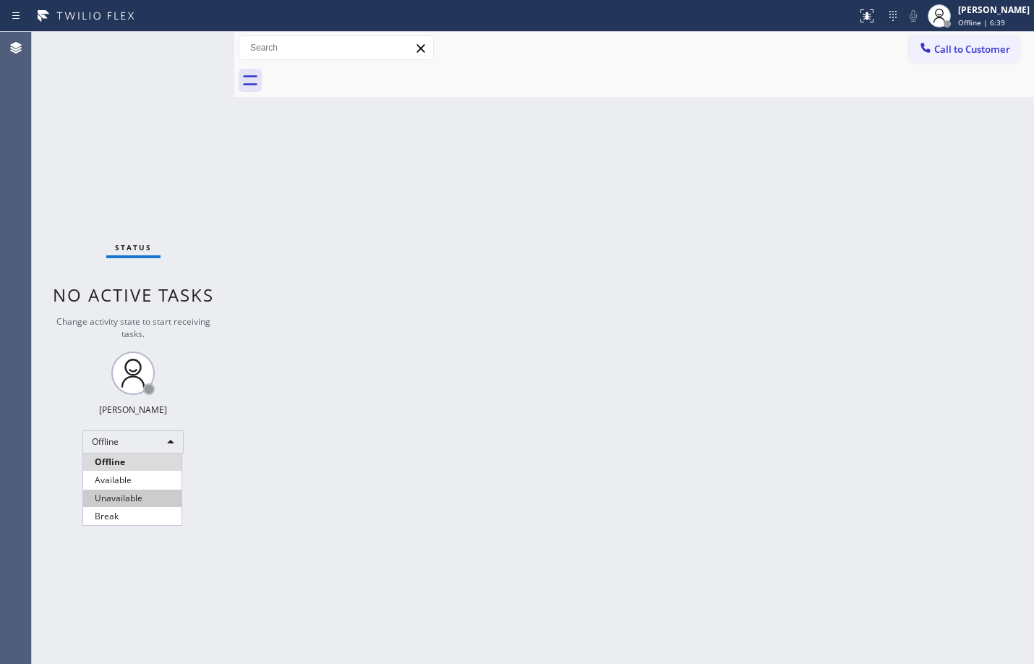
click at [129, 498] on li "Unavailable" at bounding box center [132, 498] width 98 height 17
click at [135, 436] on div "Offline" at bounding box center [132, 441] width 101 height 23
click at [159, 477] on li "Available" at bounding box center [132, 480] width 98 height 17
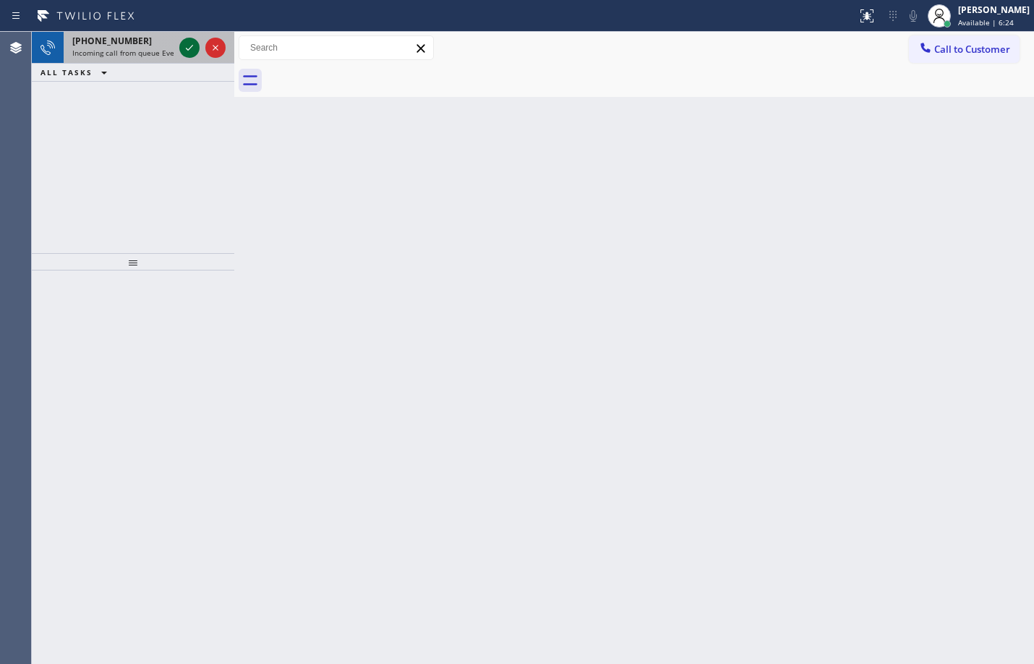
click at [185, 53] on icon at bounding box center [189, 47] width 17 height 17
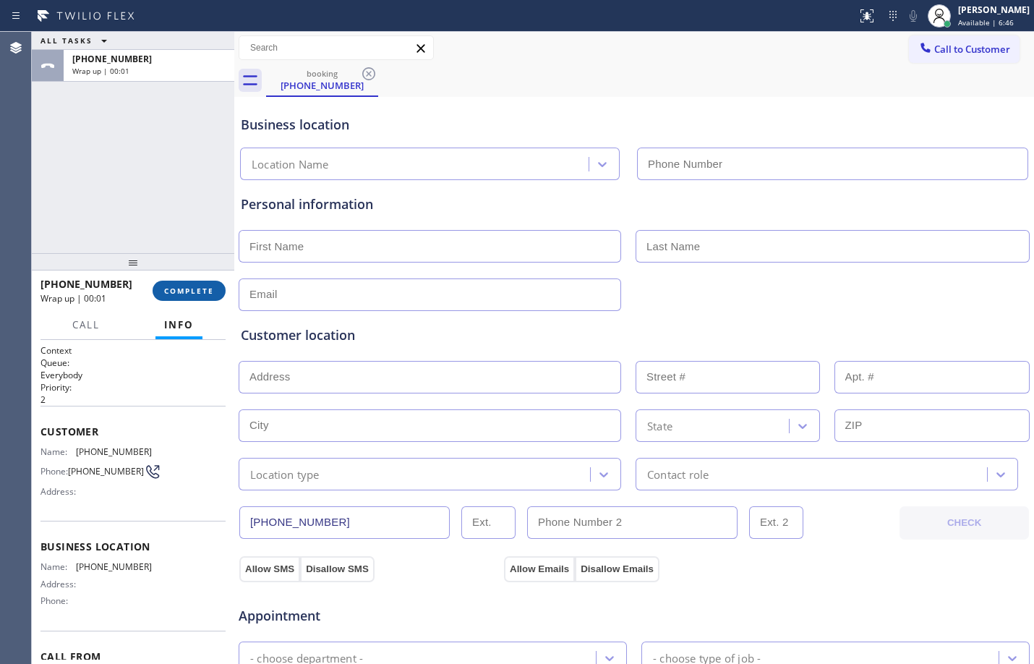
click at [197, 293] on span "COMPLETE" at bounding box center [189, 291] width 50 height 10
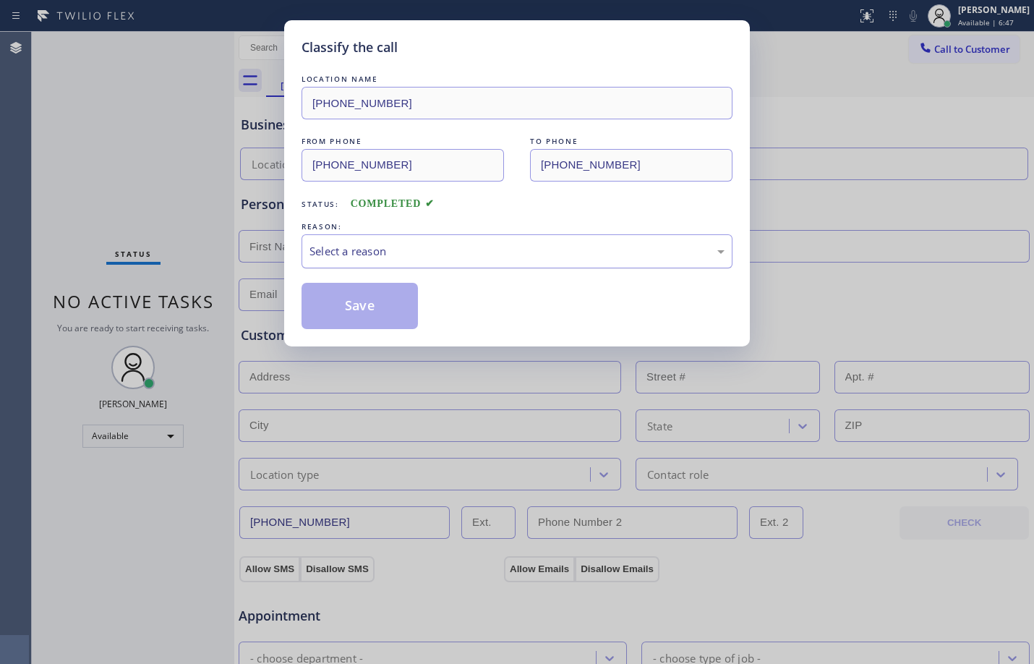
click at [596, 266] on div "Select a reason" at bounding box center [517, 251] width 431 height 34
click at [407, 311] on button "Save" at bounding box center [360, 306] width 116 height 46
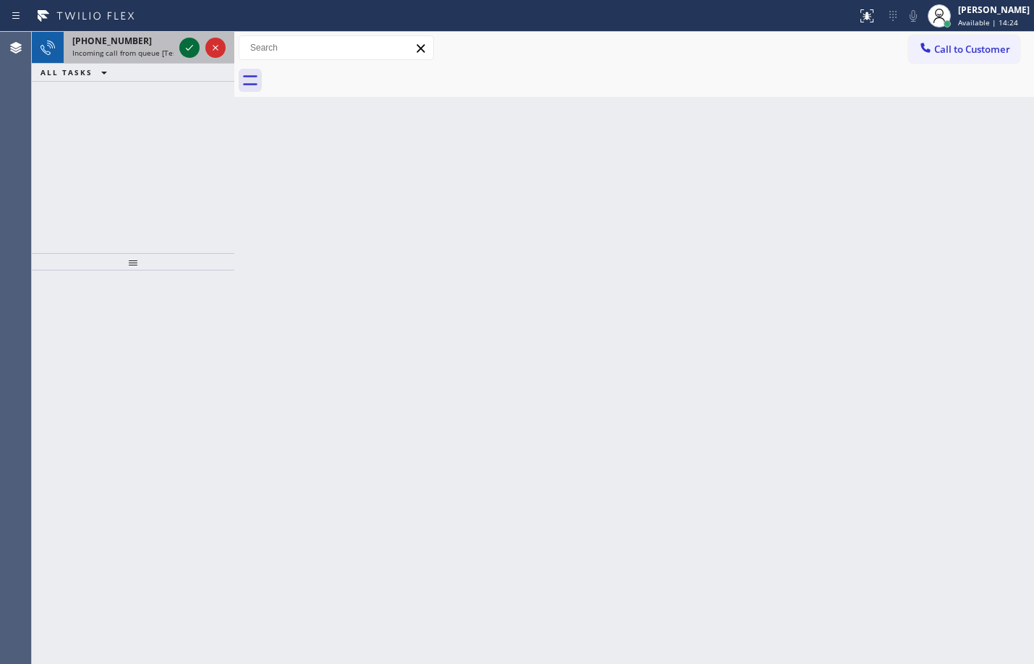
click at [185, 55] on icon at bounding box center [189, 47] width 17 height 17
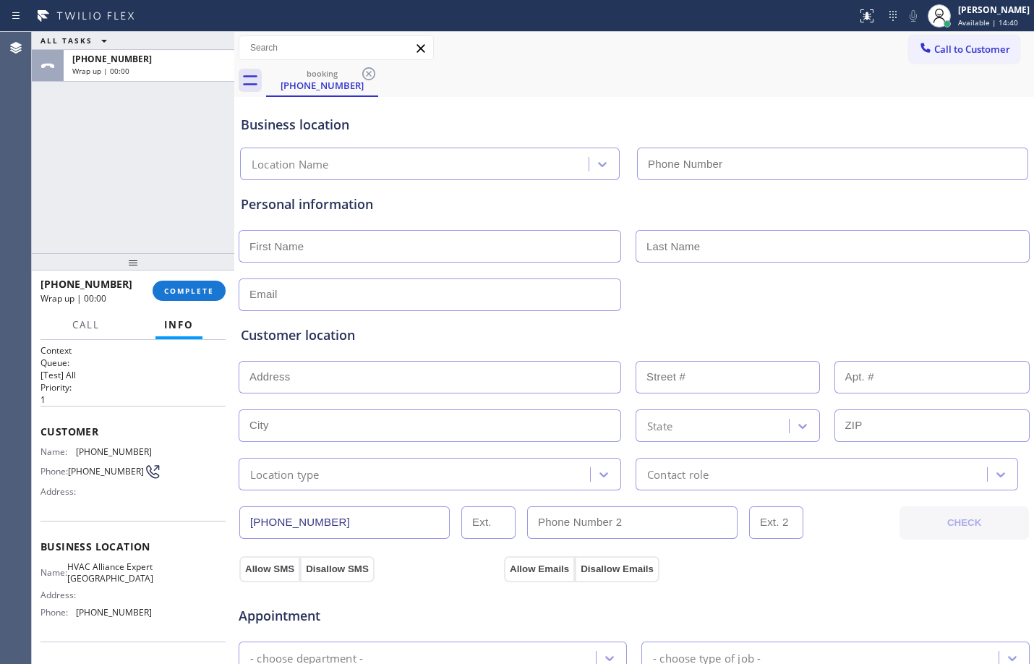
click at [41, 453] on span "Name:" at bounding box center [58, 451] width 35 height 11
click at [188, 288] on span "COMPLETE" at bounding box center [189, 291] width 50 height 10
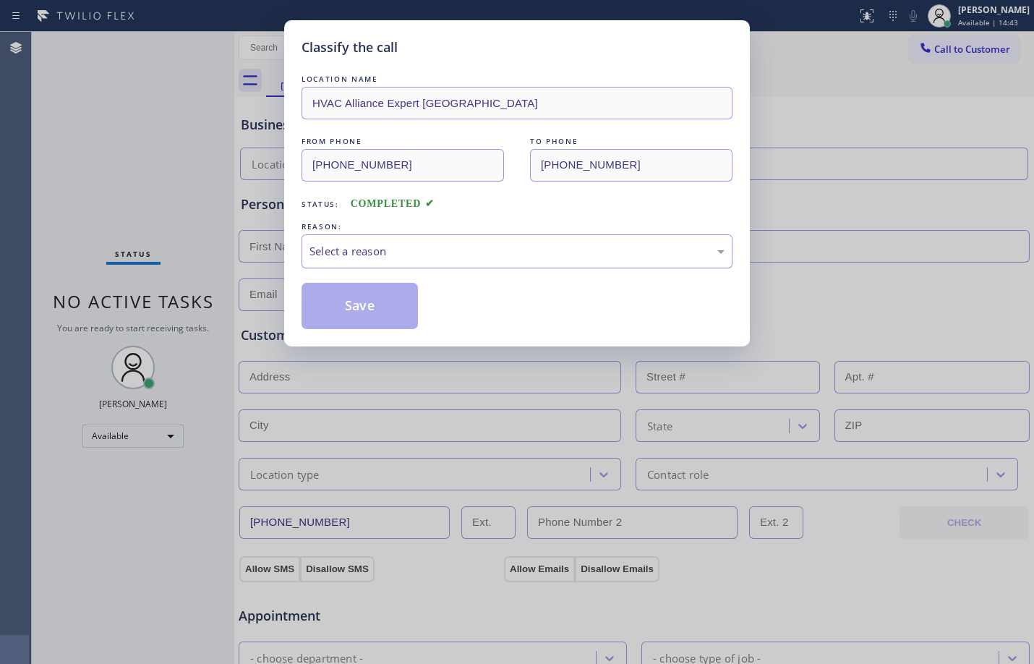
click at [436, 244] on div "Select a reason" at bounding box center [517, 251] width 415 height 17
click at [386, 306] on button "Save" at bounding box center [360, 306] width 116 height 46
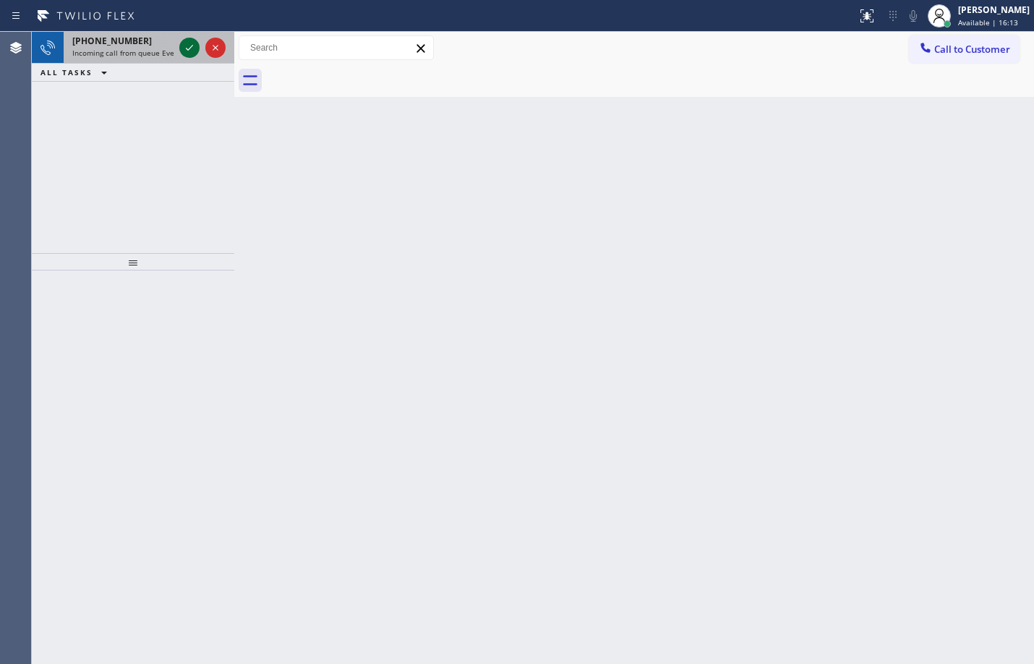
click at [190, 45] on icon at bounding box center [189, 47] width 17 height 17
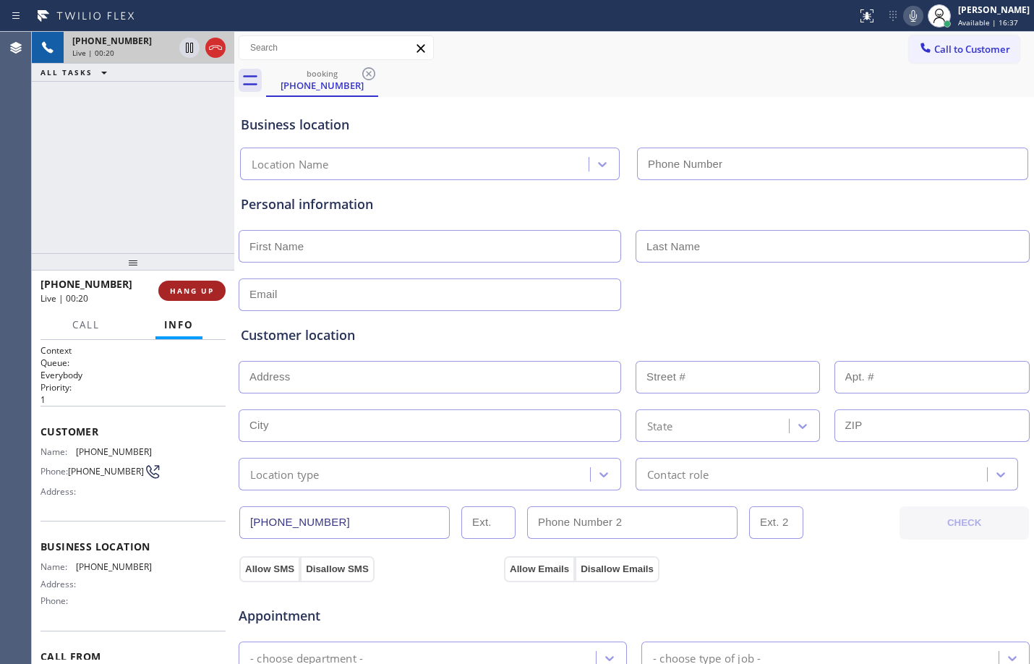
click at [185, 286] on span "HANG UP" at bounding box center [192, 291] width 44 height 10
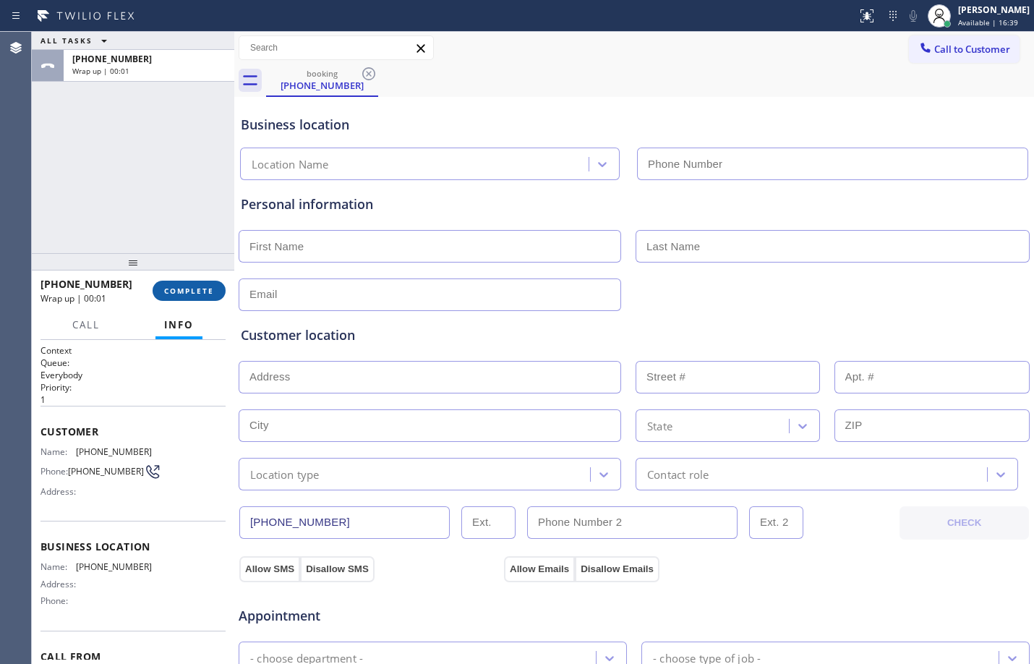
click at [214, 297] on button "COMPLETE" at bounding box center [189, 291] width 73 height 20
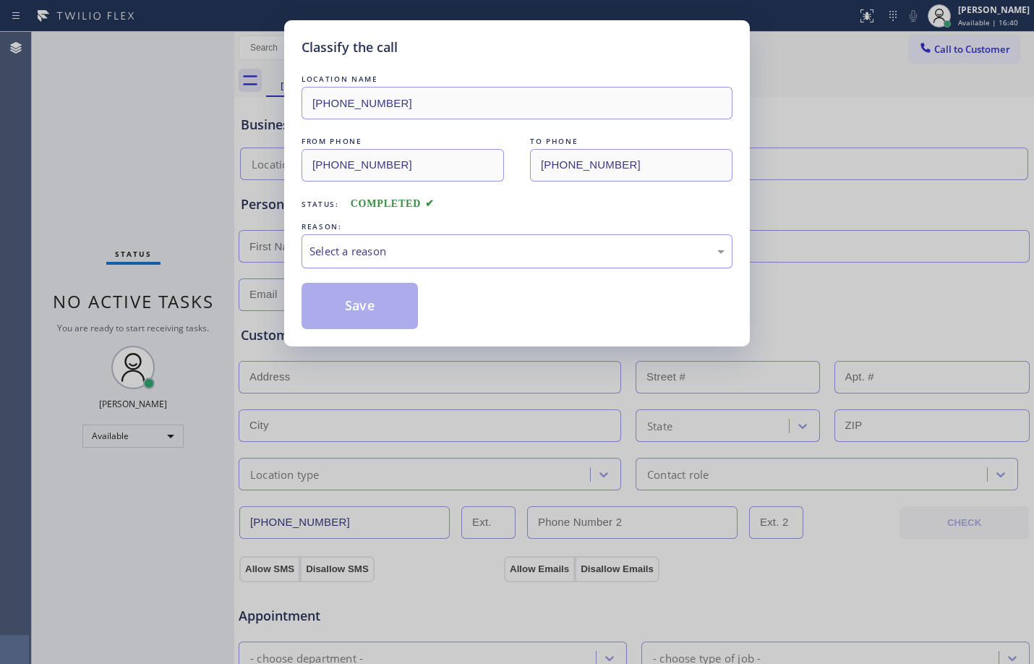
click at [404, 256] on div "Select a reason" at bounding box center [517, 251] width 415 height 17
click at [382, 290] on button "Save" at bounding box center [360, 306] width 116 height 46
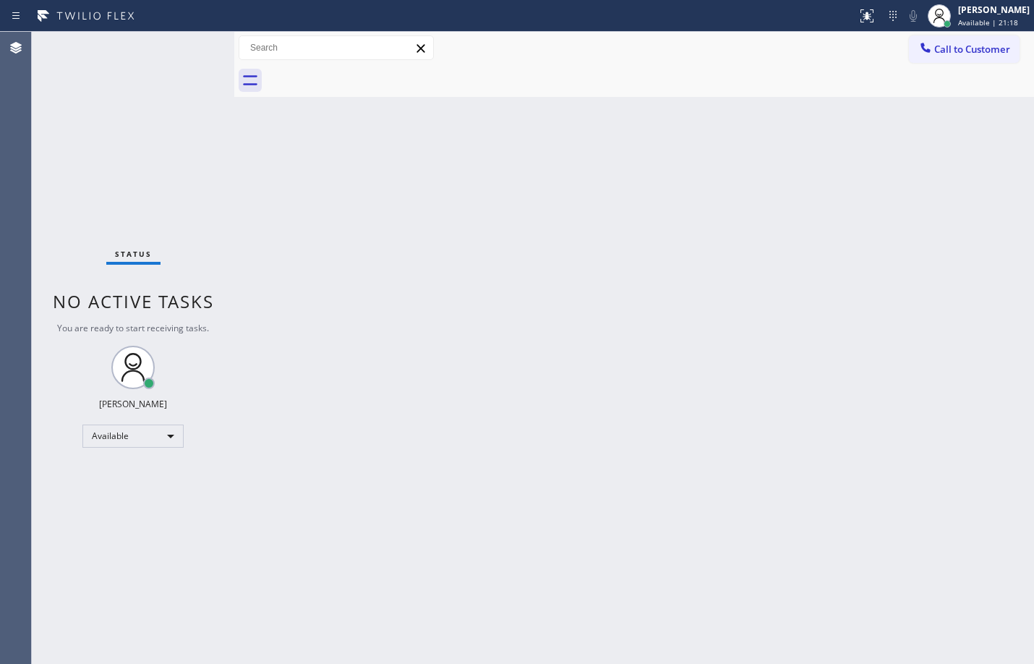
click at [186, 202] on div "Status No active tasks You are ready to start receiving tasks. [PERSON_NAME] Av…" at bounding box center [133, 348] width 203 height 632
click at [283, 280] on div "Back to Dashboard Change Sender ID Customers Technicians Select a contact Outbo…" at bounding box center [634, 348] width 800 height 632
click at [337, 323] on div "Back to Dashboard Change Sender ID Customers Technicians Select a contact Outbo…" at bounding box center [634, 348] width 800 height 632
click at [623, 360] on div "Back to Dashboard Change Sender ID Customers Technicians Select a contact Outbo…" at bounding box center [634, 348] width 800 height 632
click at [203, 41] on div "Status No active tasks You are ready to start receiving tasks. [PERSON_NAME] Av…" at bounding box center [133, 348] width 203 height 632
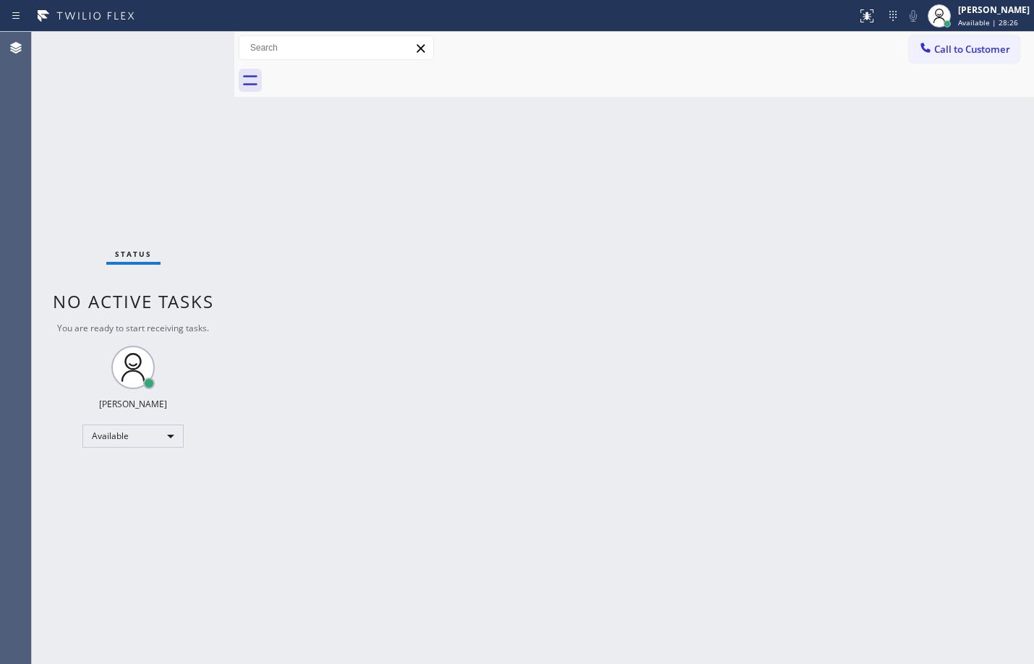
click at [220, 112] on div "Status No active tasks You are ready to start receiving tasks. [PERSON_NAME] Av…" at bounding box center [133, 348] width 203 height 632
click at [43, 394] on div "Status No active tasks You are ready to start receiving tasks. [PERSON_NAME] Av…" at bounding box center [133, 348] width 203 height 632
click at [221, 51] on div "Status No active tasks You are ready to start receiving tasks. [PERSON_NAME] Av…" at bounding box center [133, 348] width 203 height 632
click at [192, 58] on div "Status No active tasks You are ready to start receiving tasks. [PERSON_NAME] Av…" at bounding box center [133, 348] width 203 height 632
click at [174, 162] on div "Status No active tasks You are ready to start receiving tasks. [PERSON_NAME] Av…" at bounding box center [133, 348] width 203 height 632
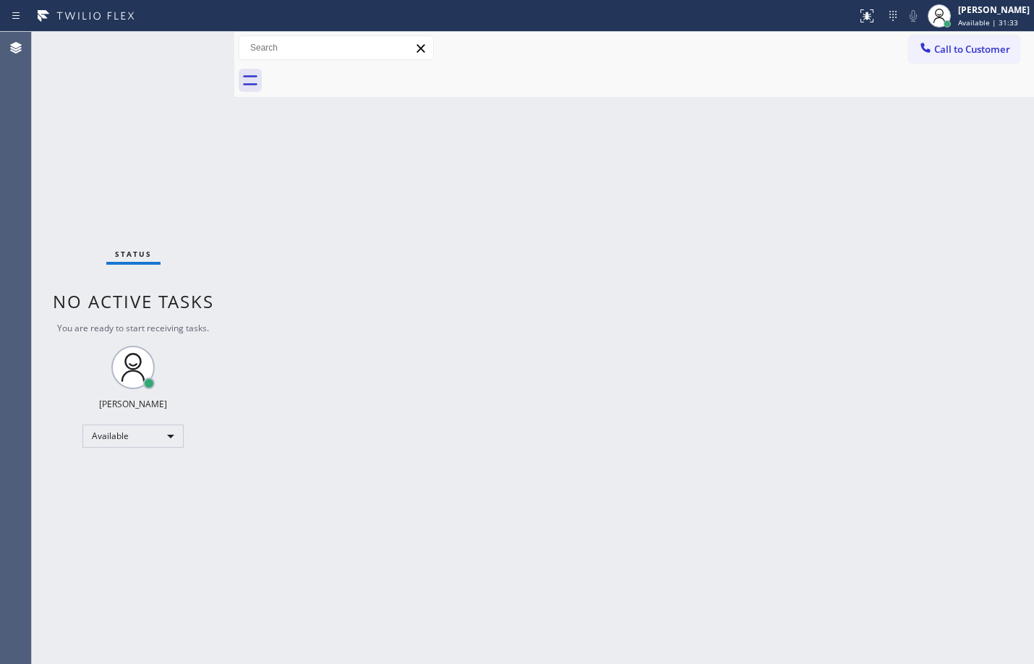
click at [281, 142] on div "Back to Dashboard Change Sender ID Customers Technicians Select a contact Outbo…" at bounding box center [634, 348] width 800 height 632
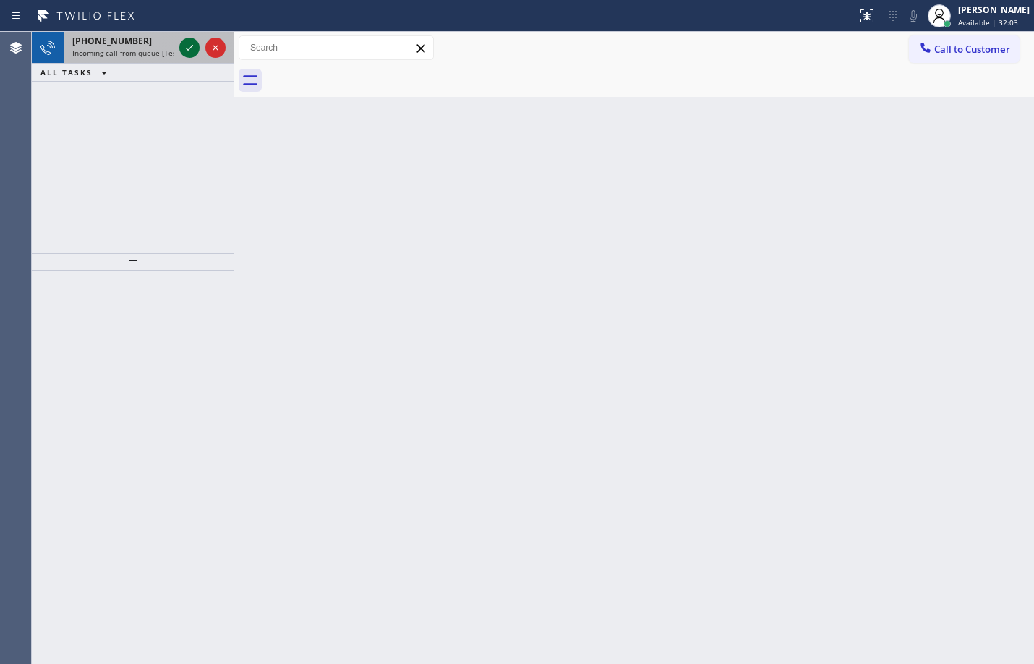
click at [196, 48] on icon at bounding box center [189, 47] width 17 height 17
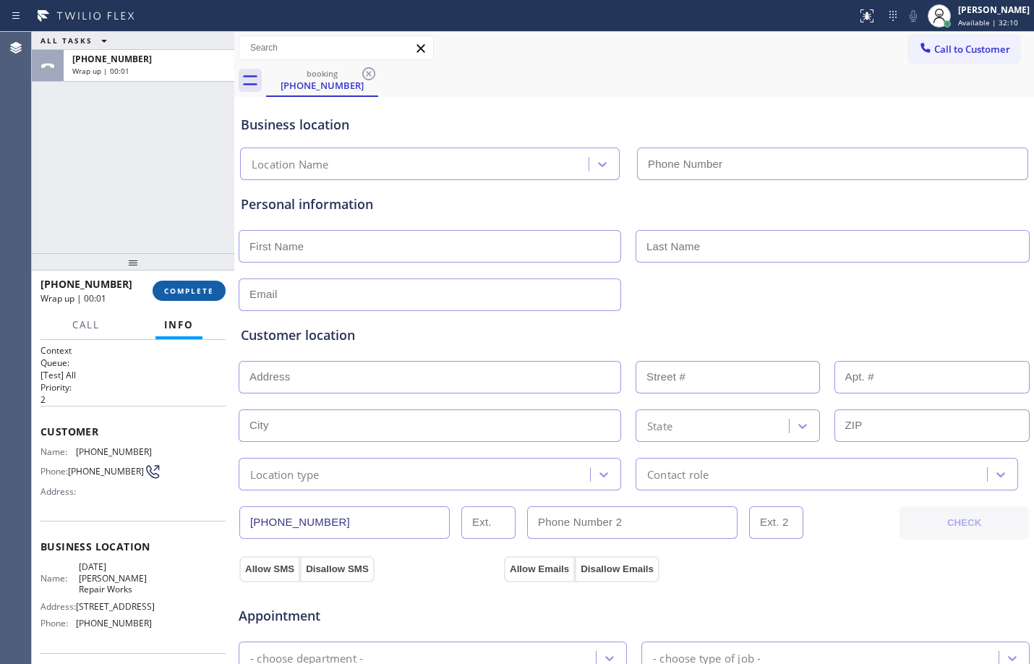
click at [174, 296] on button "COMPLETE" at bounding box center [189, 291] width 73 height 20
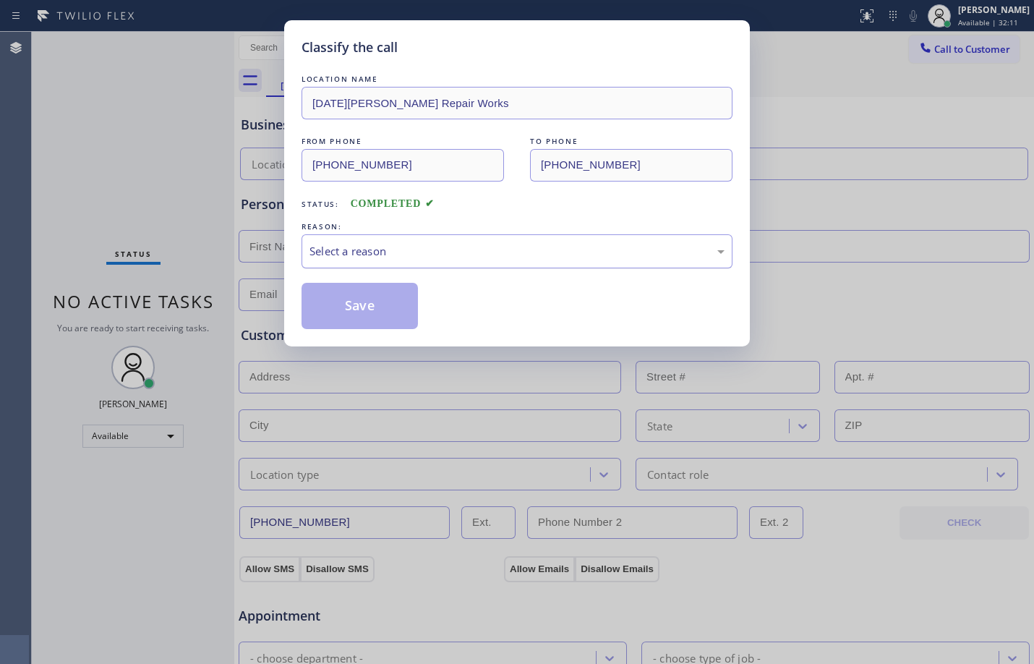
click at [396, 251] on div "Select a reason" at bounding box center [517, 251] width 415 height 17
click at [384, 299] on button "Save" at bounding box center [360, 306] width 116 height 46
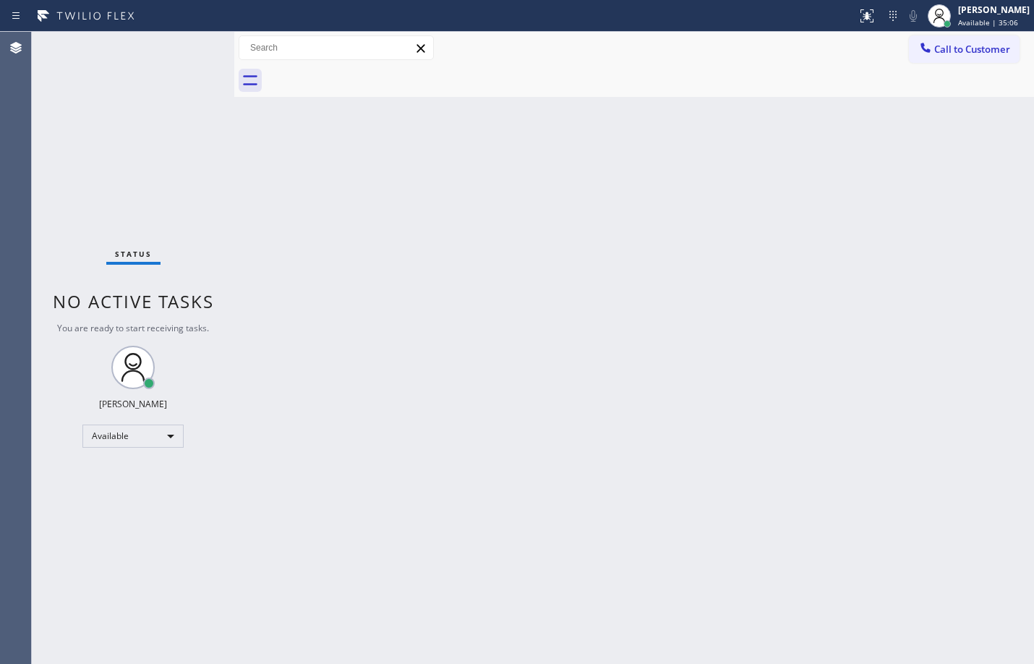
click at [450, 546] on div "Back to Dashboard Change Sender ID Customers Technicians Select a contact Outbo…" at bounding box center [634, 348] width 800 height 632
click at [779, 456] on div "Back to Dashboard Change Sender ID Customers Technicians Select a contact Outbo…" at bounding box center [634, 348] width 800 height 632
click at [148, 444] on div "Available" at bounding box center [132, 436] width 101 height 23
click at [129, 514] on li "Break" at bounding box center [132, 510] width 98 height 17
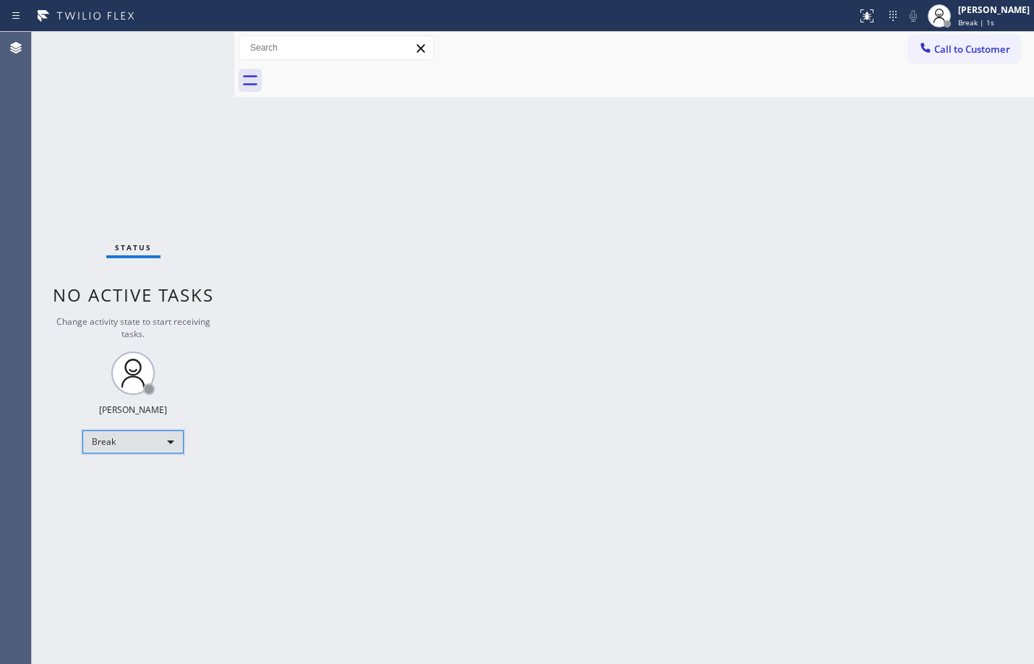
click at [148, 445] on div "Break" at bounding box center [132, 441] width 101 height 23
click at [463, 563] on div at bounding box center [517, 332] width 1034 height 664
click at [150, 445] on div "Break" at bounding box center [132, 441] width 101 height 23
click at [137, 480] on li "Available" at bounding box center [132, 480] width 98 height 17
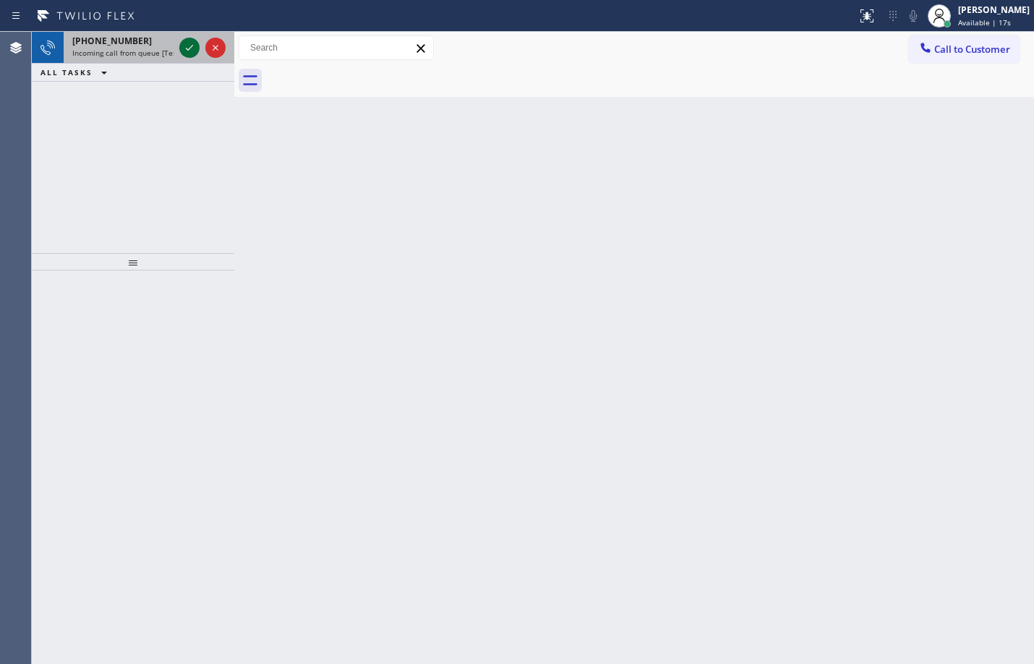
click at [187, 38] on button at bounding box center [189, 48] width 20 height 20
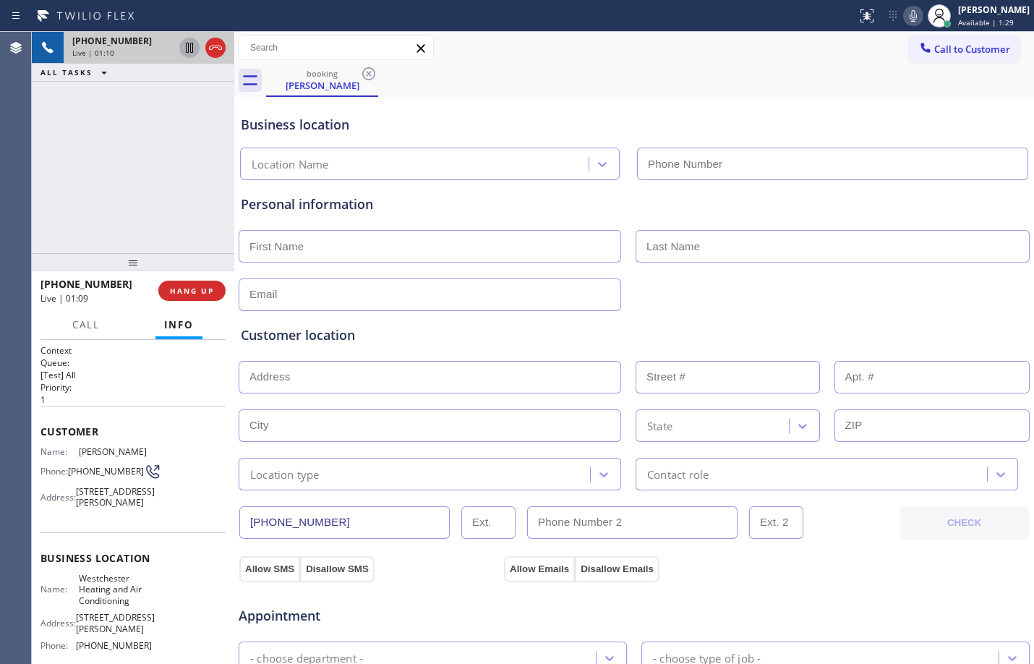
click at [187, 46] on icon at bounding box center [189, 47] width 17 height 17
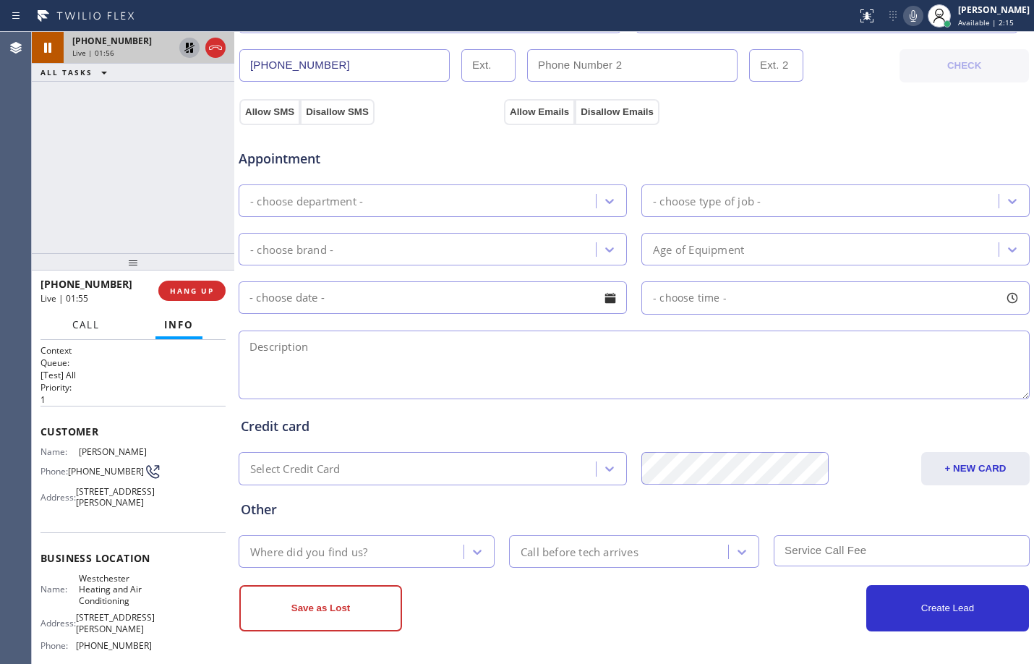
click at [72, 318] on button "Call" at bounding box center [86, 325] width 45 height 28
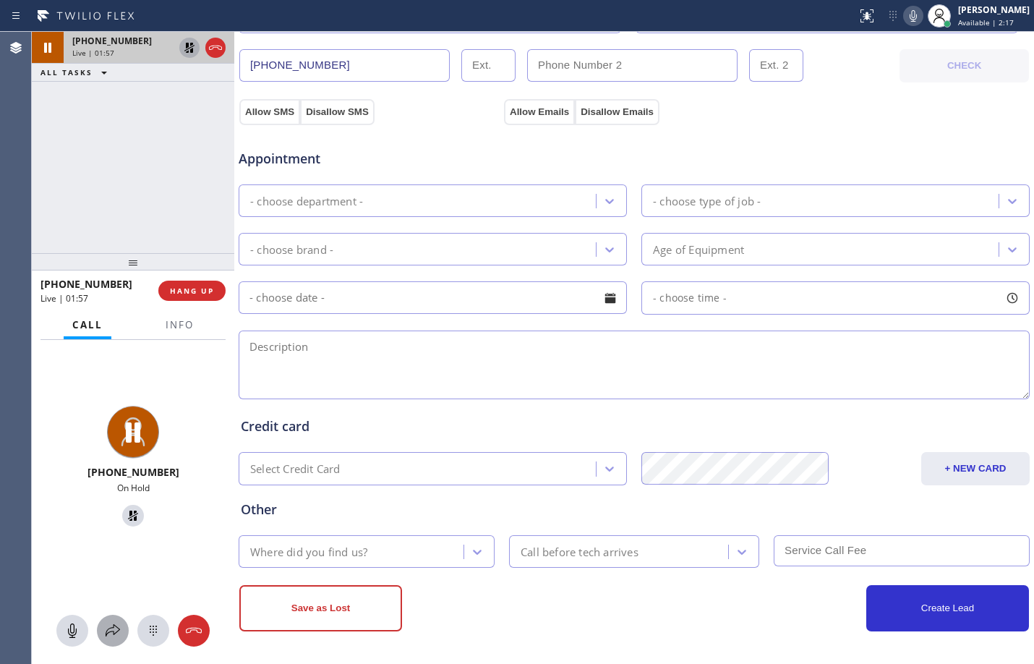
click at [116, 637] on icon at bounding box center [112, 630] width 17 height 17
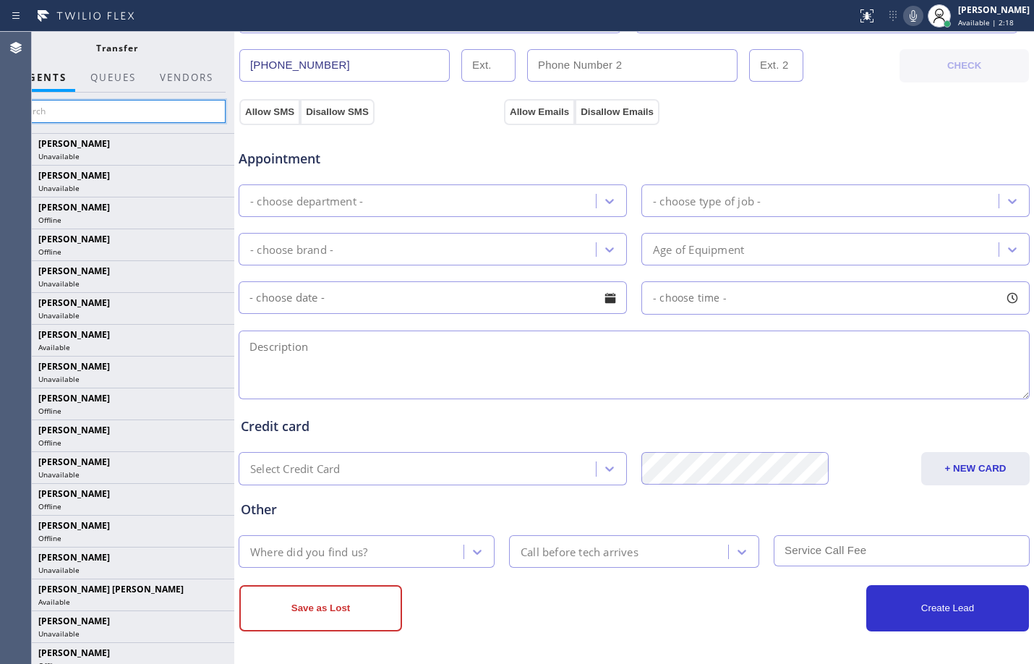
click at [144, 116] on input "text" at bounding box center [117, 111] width 218 height 23
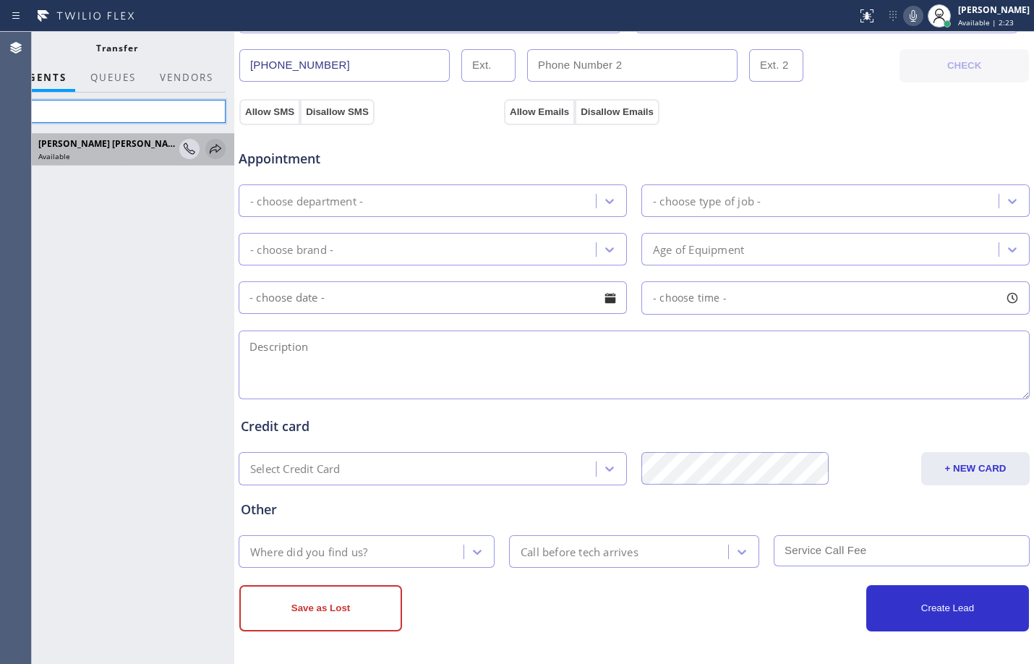
type input "jak"
click at [213, 148] on icon at bounding box center [216, 148] width 12 height 9
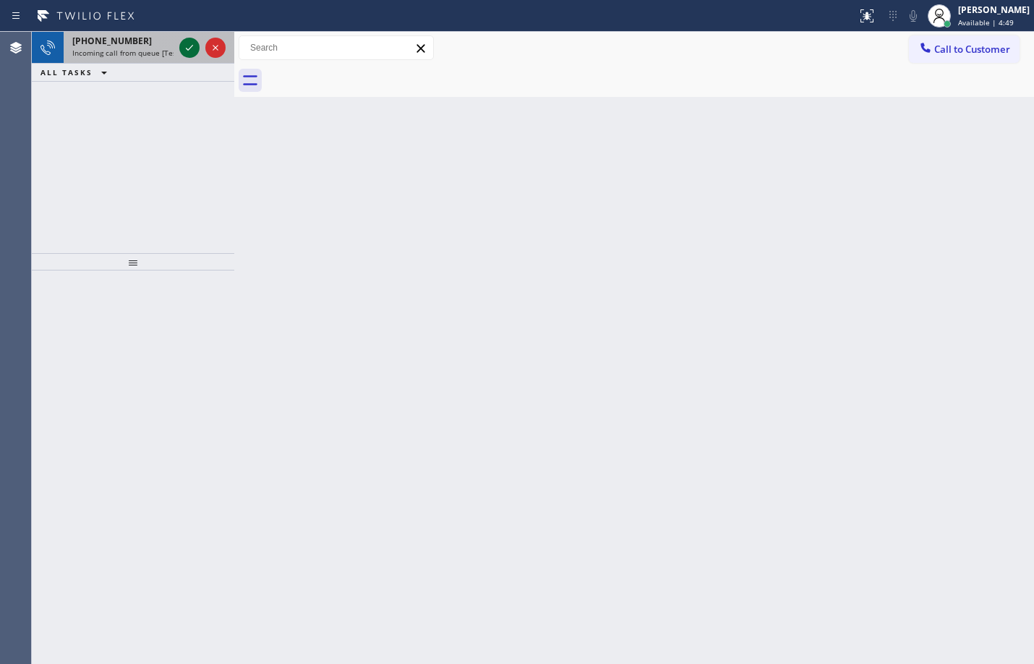
click at [190, 47] on icon at bounding box center [189, 47] width 17 height 17
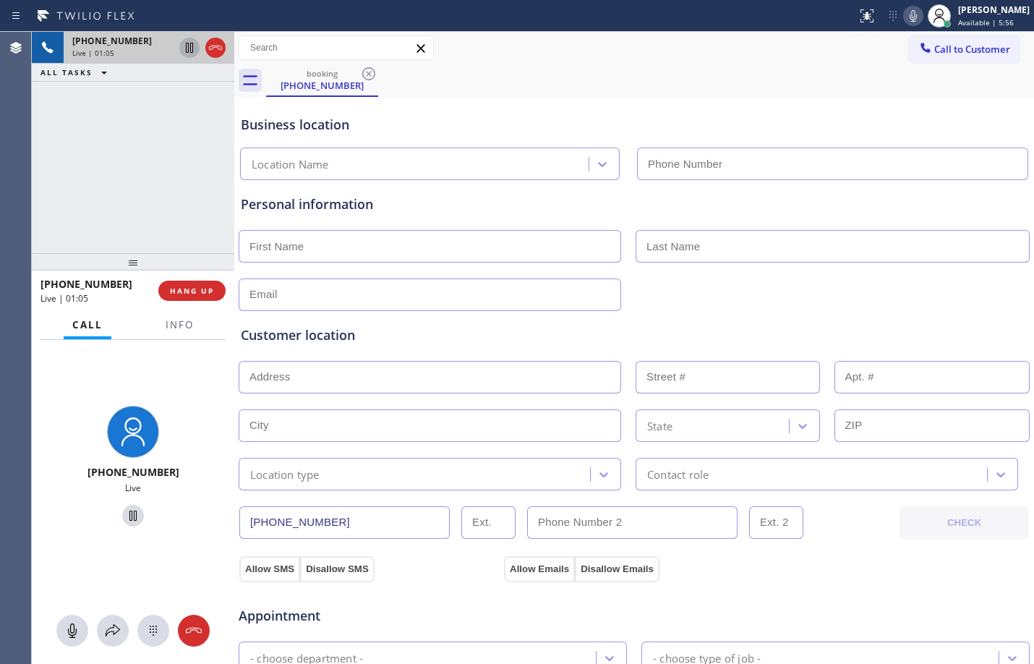
click at [193, 57] on button at bounding box center [189, 48] width 20 height 20
click at [184, 56] on icon at bounding box center [189, 47] width 17 height 17
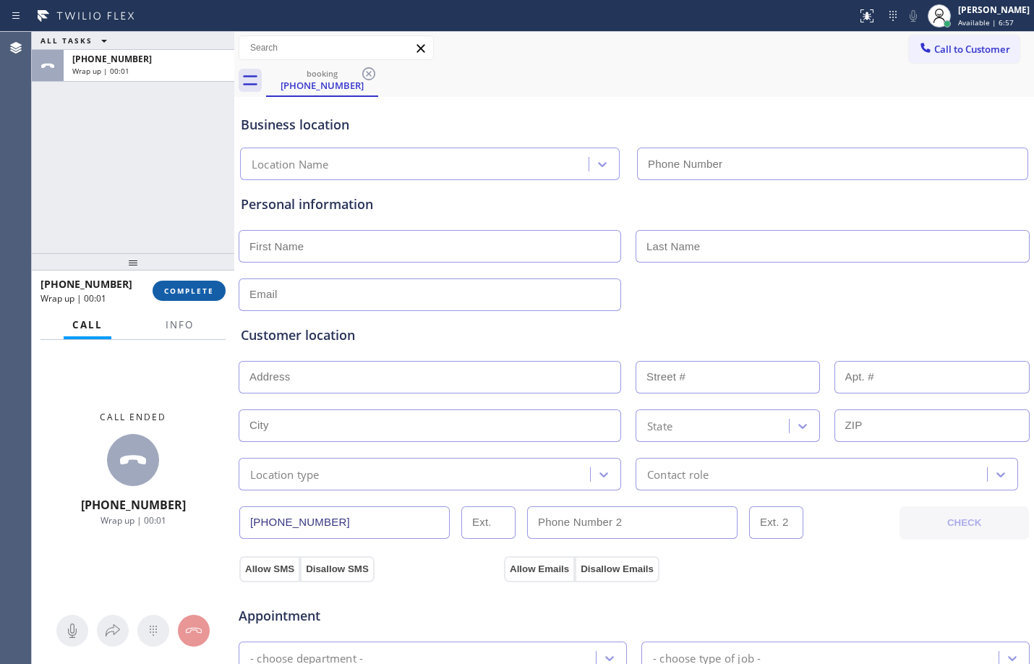
click at [209, 286] on span "COMPLETE" at bounding box center [189, 291] width 50 height 10
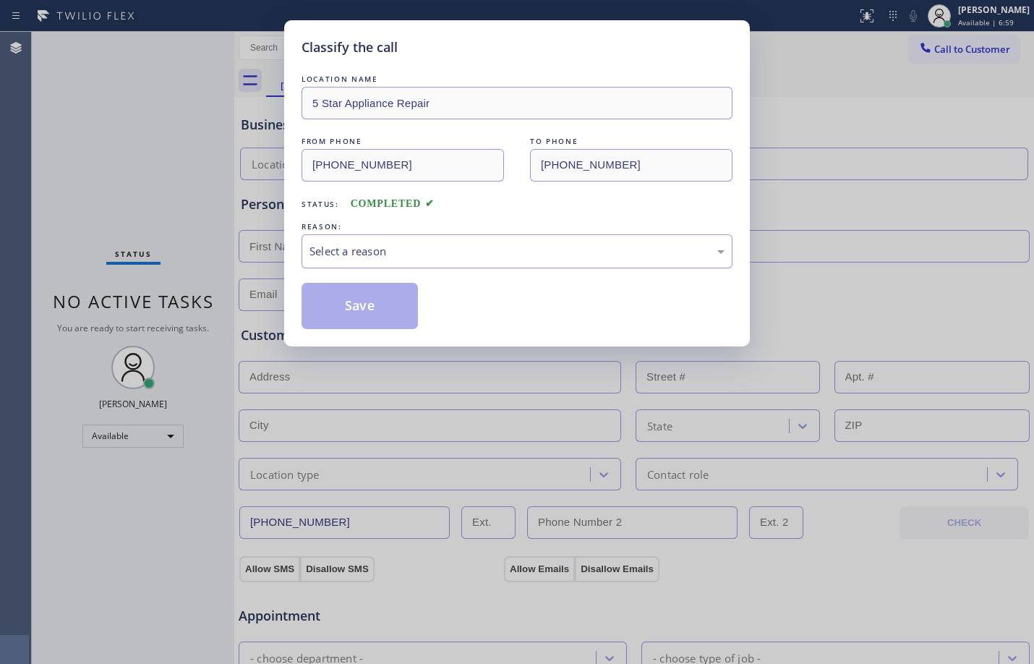
click at [360, 267] on div "Select a reason" at bounding box center [517, 251] width 431 height 34
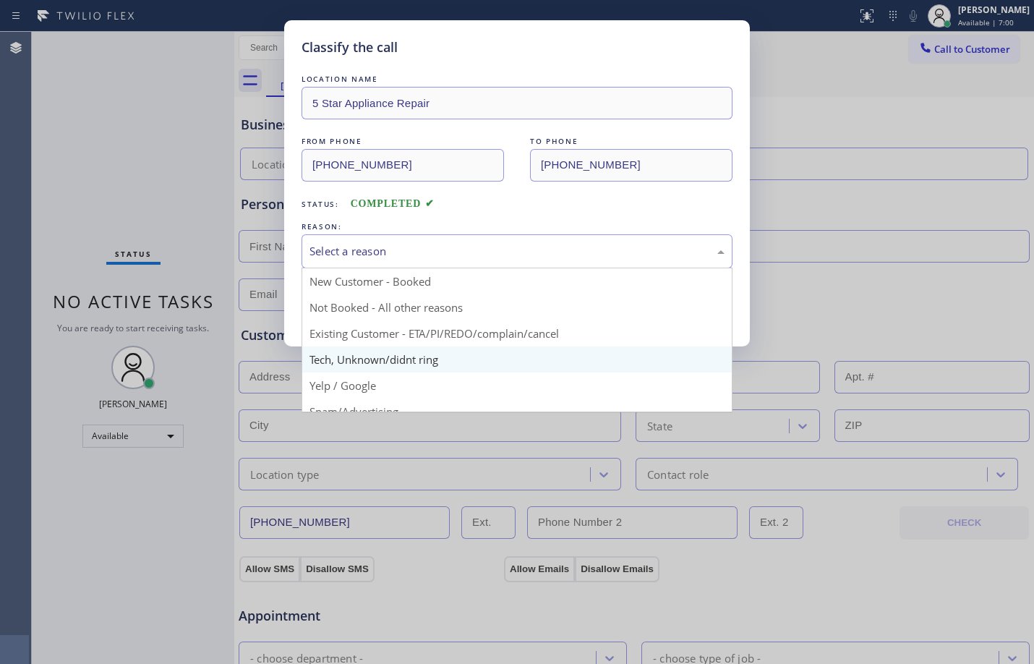
scroll to position [91, 0]
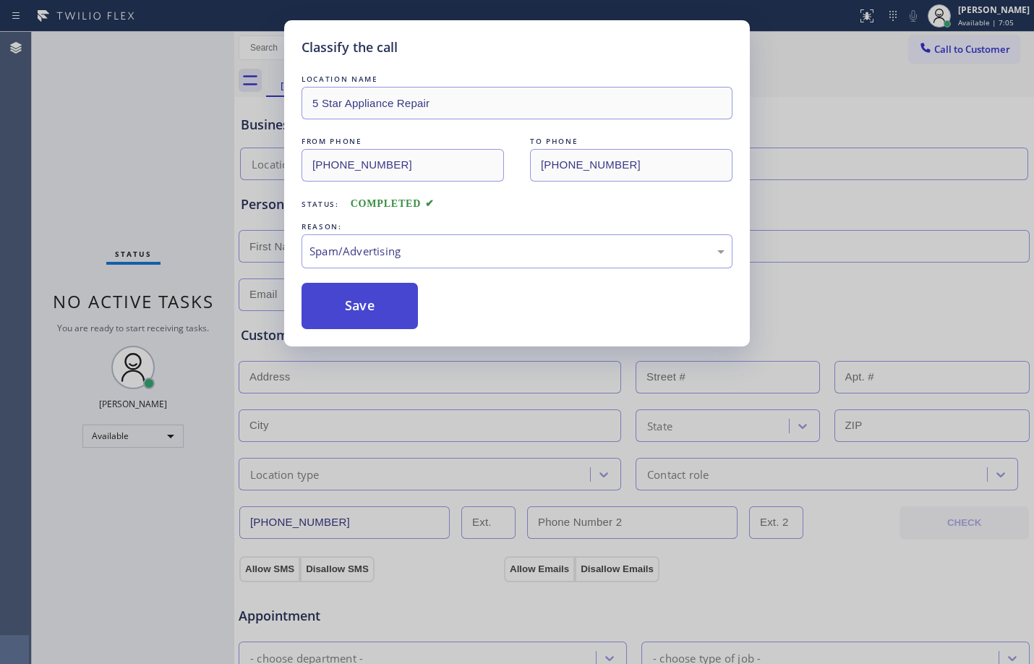
click at [375, 295] on button "Save" at bounding box center [360, 306] width 116 height 46
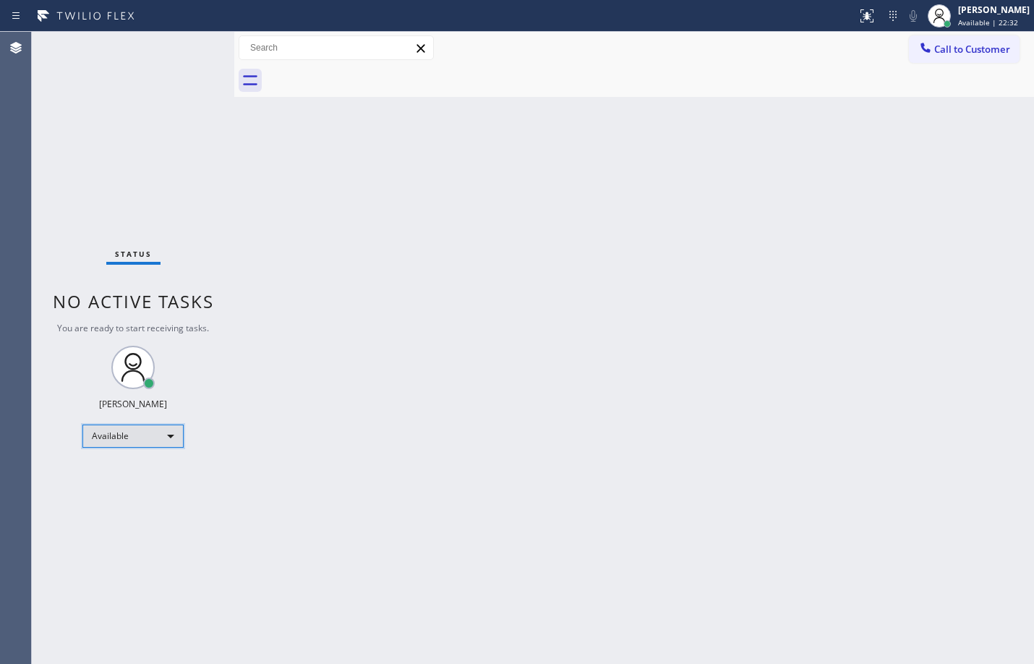
click at [162, 431] on div "Available" at bounding box center [132, 436] width 101 height 23
click at [134, 451] on li "Offline" at bounding box center [132, 456] width 98 height 17
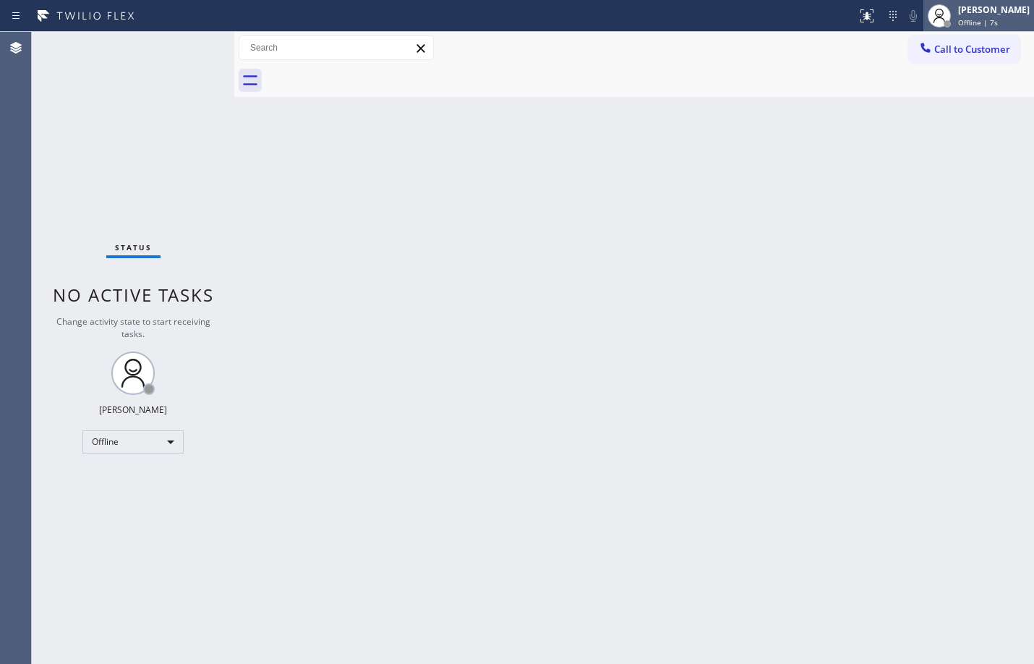
click at [958, 16] on div "[PERSON_NAME] Offline | 7s" at bounding box center [995, 15] width 79 height 25
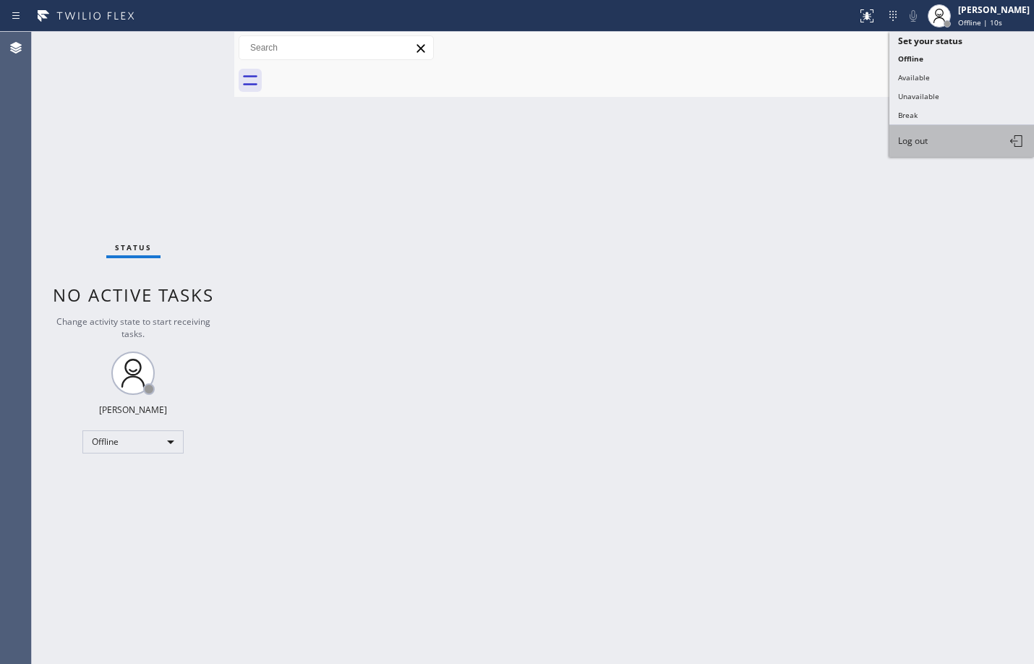
click at [916, 145] on span "Log out" at bounding box center [913, 141] width 30 height 12
